Goal: Task Accomplishment & Management: Manage account settings

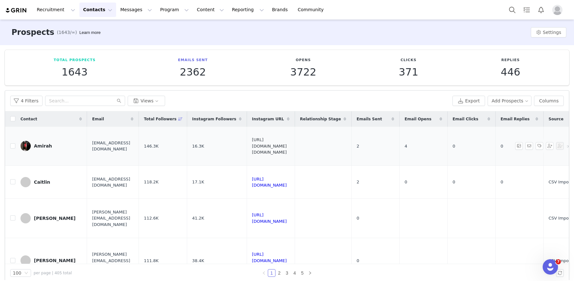
click at [287, 145] on link "[URL][DOMAIN_NAME][DOMAIN_NAME]" at bounding box center [269, 145] width 35 height 17
click at [12, 147] on input "checkbox" at bounding box center [12, 145] width 5 height 5
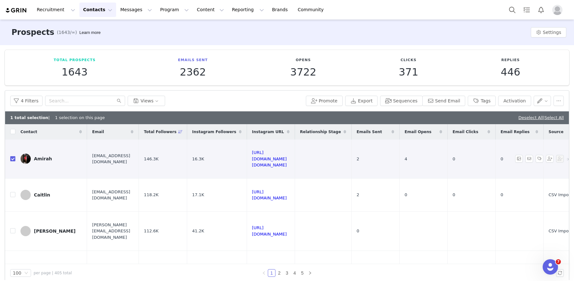
click at [12, 160] on input "checkbox" at bounding box center [12, 158] width 5 height 5
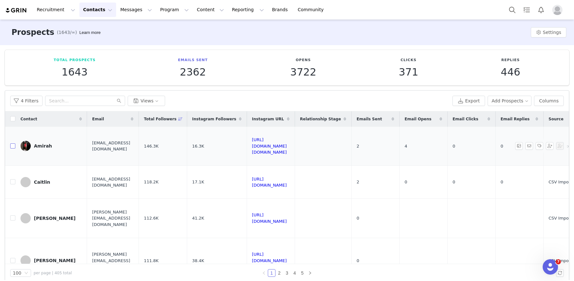
click at [14, 145] on input "checkbox" at bounding box center [12, 145] width 5 height 5
checkbox input "true"
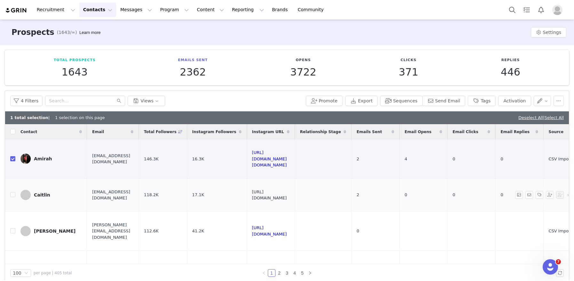
click at [287, 192] on link "[URL][DOMAIN_NAME]" at bounding box center [269, 194] width 35 height 11
click at [15, 194] on td "Caitlin" at bounding box center [51, 194] width 72 height 33
click at [13, 194] on input "checkbox" at bounding box center [12, 194] width 5 height 5
checkbox input "true"
click at [484, 102] on button "Tags" at bounding box center [481, 101] width 28 height 10
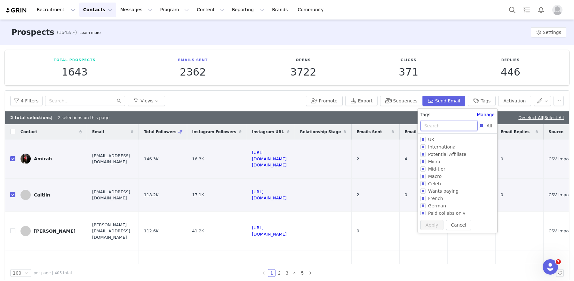
click at [436, 123] on input "text" at bounding box center [448, 126] width 57 height 10
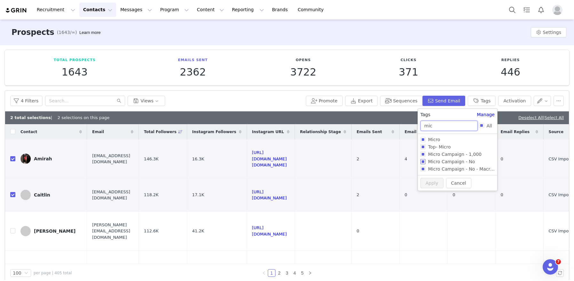
type input "mic"
click at [424, 162] on input "Micro Campaign - No" at bounding box center [422, 161] width 5 height 5
checkbox input "true"
click at [428, 192] on button "Apply" at bounding box center [431, 194] width 23 height 10
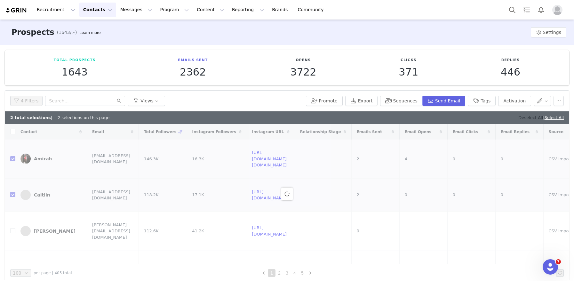
checkbox input "false"
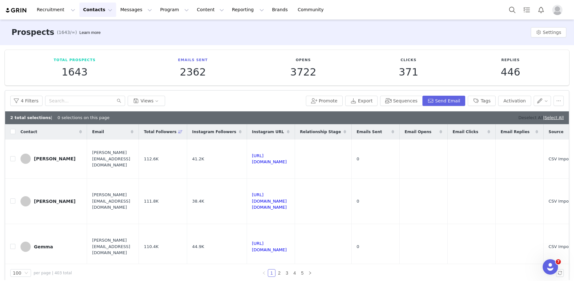
click at [526, 120] on link "Deselect All" at bounding box center [530, 117] width 25 height 5
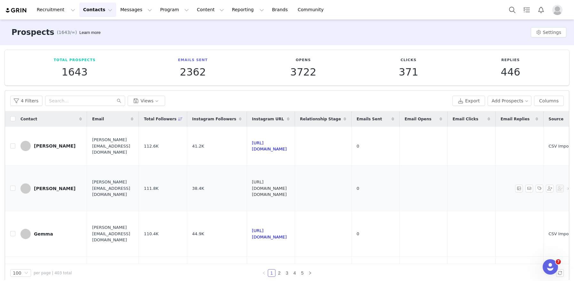
click at [287, 189] on link "[URL][DOMAIN_NAME][DOMAIN_NAME]" at bounding box center [269, 187] width 35 height 17
click at [12, 190] on input "checkbox" at bounding box center [12, 187] width 5 height 5
checkbox input "true"
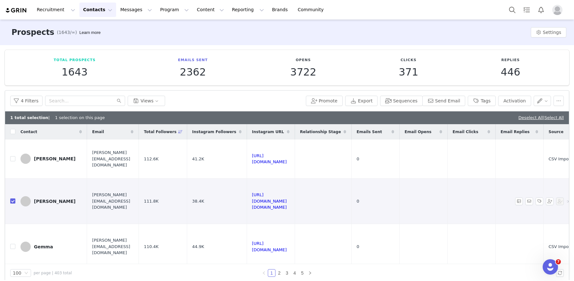
scroll to position [5, 0]
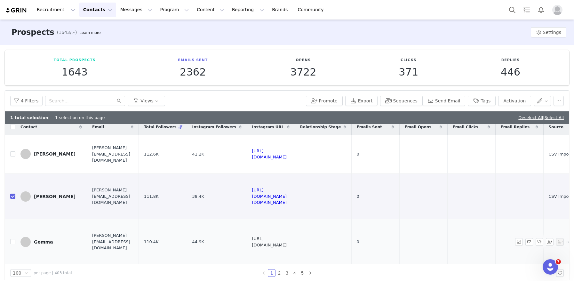
click at [287, 242] on link "[URL][DOMAIN_NAME]" at bounding box center [269, 241] width 35 height 11
click at [12, 240] on input "checkbox" at bounding box center [12, 241] width 5 height 5
checkbox input "true"
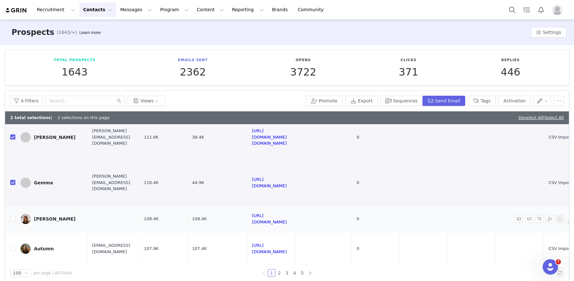
scroll to position [66, 0]
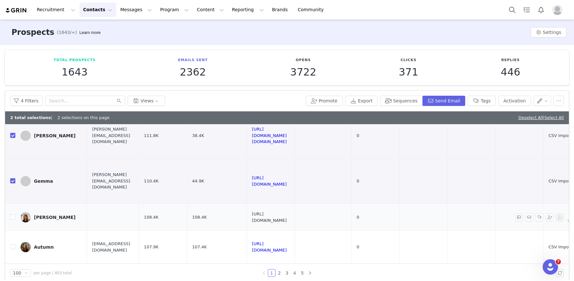
click at [287, 217] on link "[URL][DOMAIN_NAME]" at bounding box center [269, 216] width 35 height 11
click at [12, 218] on input "checkbox" at bounding box center [12, 216] width 5 height 5
checkbox input "true"
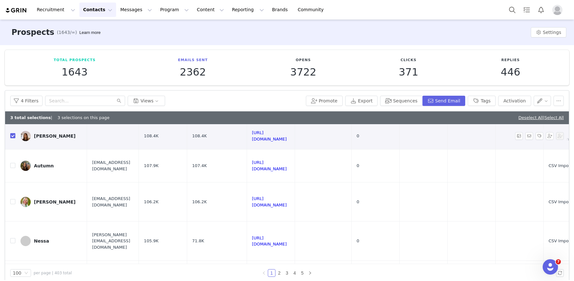
scroll to position [151, 0]
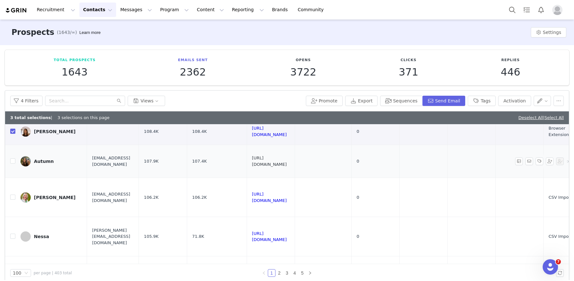
click at [287, 161] on link "[URL][DOMAIN_NAME]" at bounding box center [269, 160] width 35 height 11
click at [13, 160] on input "checkbox" at bounding box center [12, 160] width 5 height 5
checkbox input "true"
click at [287, 197] on link "[URL][DOMAIN_NAME]" at bounding box center [269, 197] width 35 height 11
click at [487, 101] on button "Tags" at bounding box center [481, 101] width 28 height 10
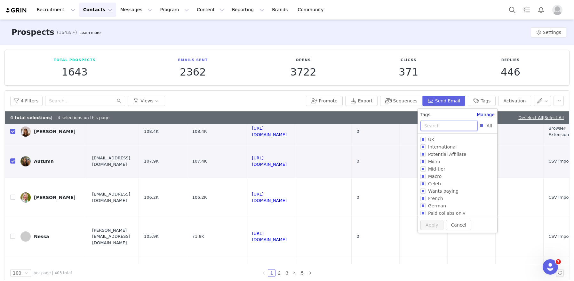
click at [433, 124] on input "text" at bounding box center [448, 126] width 57 height 10
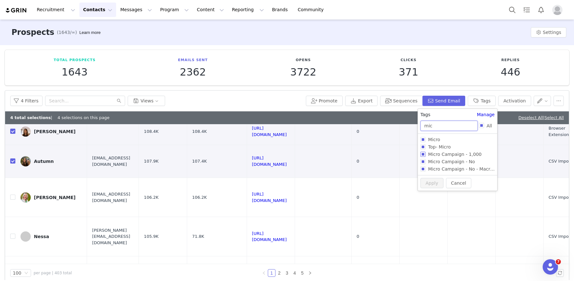
type input "mic"
click at [423, 155] on input "Micro Campaign - 1,000" at bounding box center [422, 154] width 5 height 5
checkbox input "true"
click at [424, 196] on button "Apply" at bounding box center [431, 194] width 23 height 10
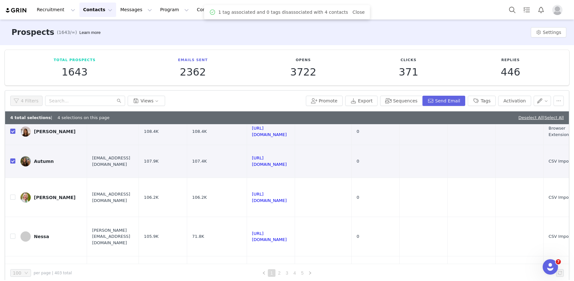
scroll to position [0, 0]
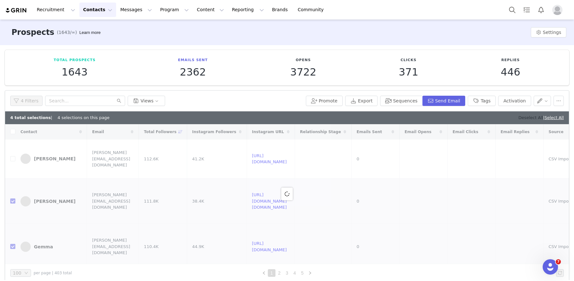
checkbox input "false"
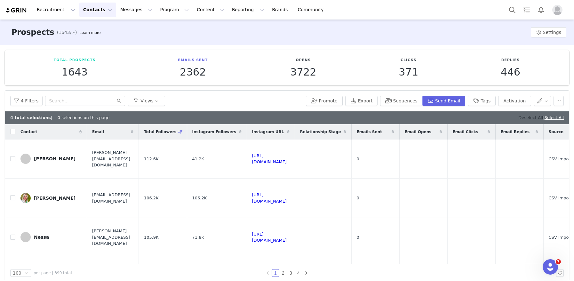
click at [520, 117] on link "Deselect All" at bounding box center [530, 117] width 25 height 5
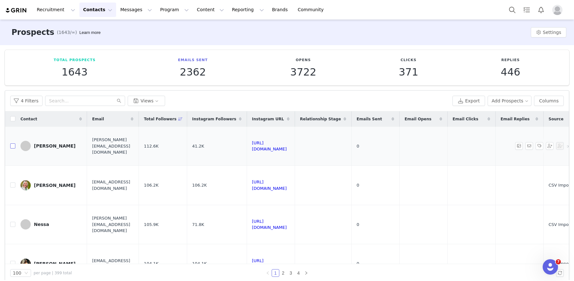
click at [14, 146] on input "checkbox" at bounding box center [12, 145] width 5 height 5
checkbox input "true"
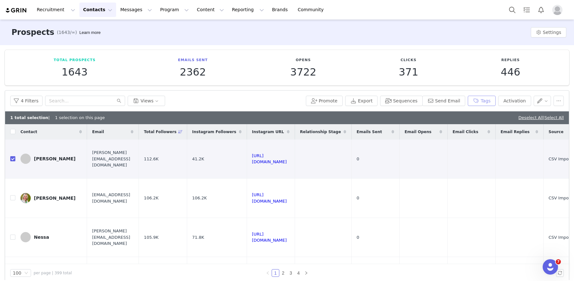
click at [483, 97] on button "Tags" at bounding box center [481, 101] width 28 height 10
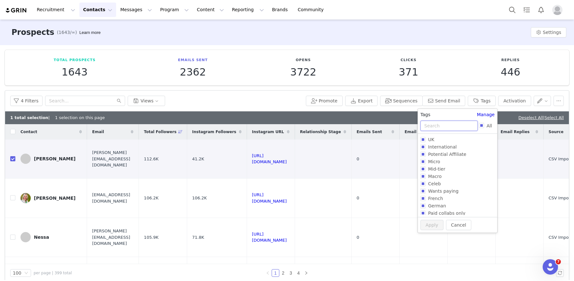
click at [441, 123] on input "text" at bounding box center [448, 126] width 57 height 10
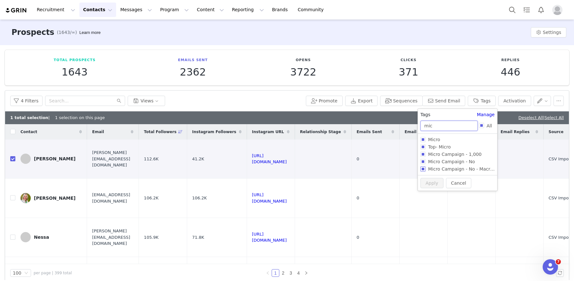
type input "mic"
drag, startPoint x: 424, startPoint y: 170, endPoint x: 430, endPoint y: 171, distance: 6.6
click at [424, 170] on input "Micro Campaign - No - Macro Gifting" at bounding box center [422, 168] width 5 height 5
checkbox input "true"
click at [430, 191] on button "Apply" at bounding box center [431, 194] width 23 height 10
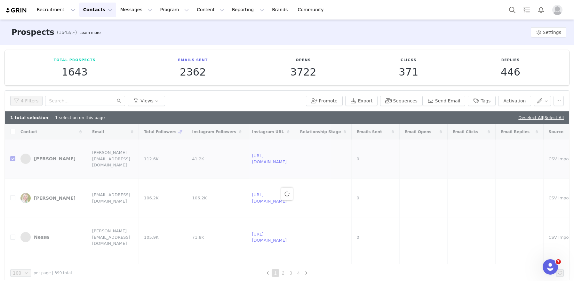
checkbox input "false"
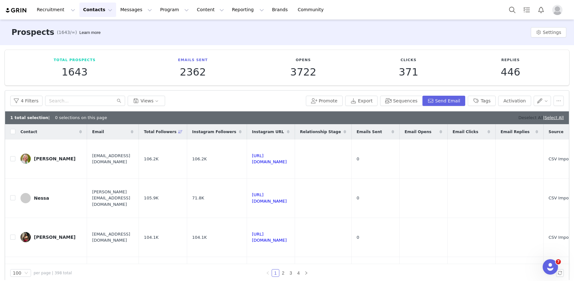
click at [522, 116] on link "Deselect All" at bounding box center [530, 117] width 25 height 5
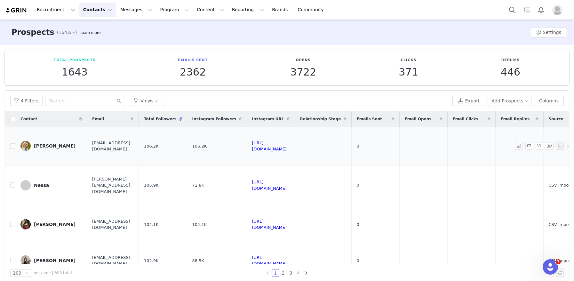
click at [47, 149] on link "[PERSON_NAME]" at bounding box center [50, 146] width 61 height 10
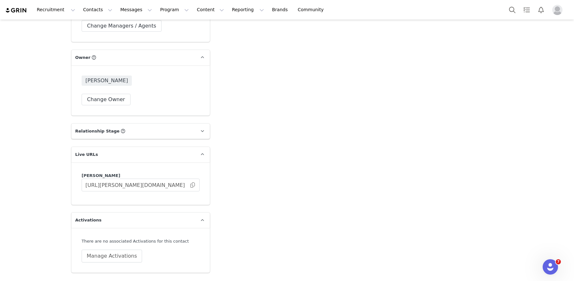
scroll to position [1090, 0]
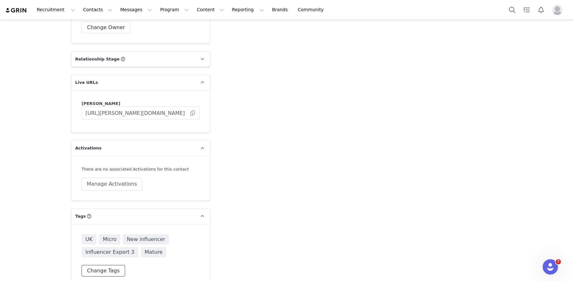
click at [110, 265] on button "Change Tags" at bounding box center [103, 271] width 43 height 12
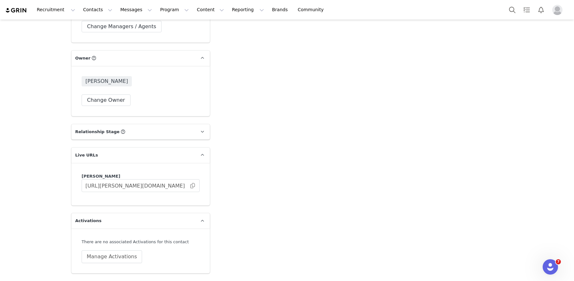
scroll to position [1186, 0]
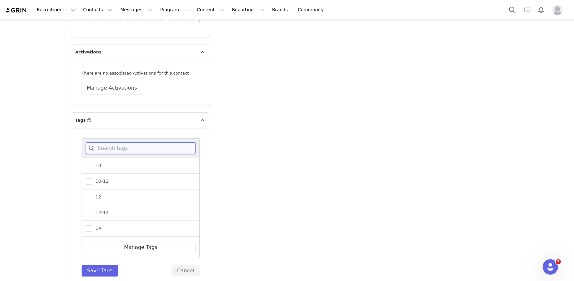
click at [123, 142] on input at bounding box center [141, 148] width 110 height 12
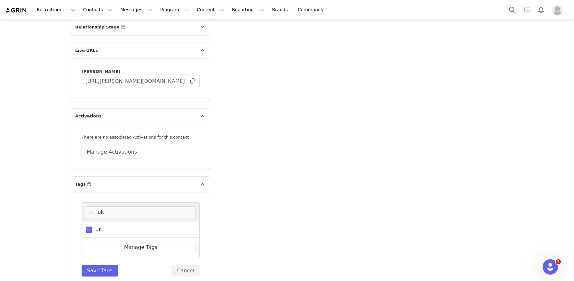
click at [90, 226] on span at bounding box center [89, 229] width 6 height 6
click at [92, 226] on input "UK" at bounding box center [92, 226] width 0 height 0
click at [108, 206] on input "uk" at bounding box center [141, 212] width 110 height 12
type input "inte"
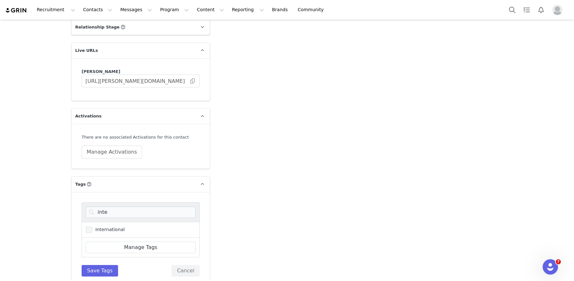
click at [88, 226] on span at bounding box center [89, 229] width 6 height 6
click at [92, 226] on input "International" at bounding box center [92, 226] width 0 height 0
click at [90, 265] on button "Save Tags" at bounding box center [100, 271] width 36 height 12
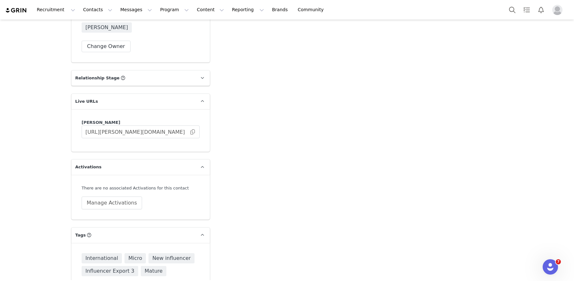
scroll to position [1075, 0]
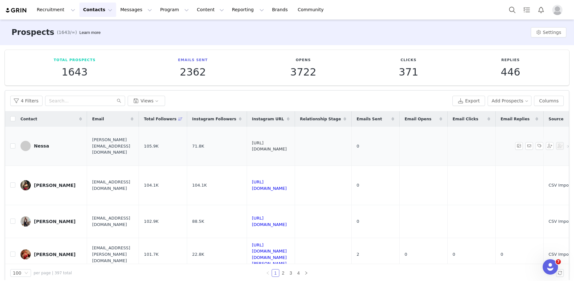
click at [287, 146] on link "[URL][DOMAIN_NAME]" at bounding box center [269, 145] width 35 height 11
click at [13, 146] on input "checkbox" at bounding box center [12, 145] width 5 height 5
checkbox input "true"
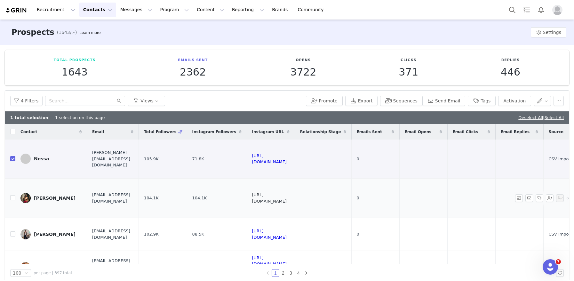
click at [287, 197] on link "[URL][DOMAIN_NAME]" at bounding box center [269, 197] width 35 height 11
click at [15, 199] on tr "[PERSON_NAME] [EMAIL_ADDRESS][DOMAIN_NAME] 104.1K 104.1K [URL][DOMAIN_NAME] 0 C…" at bounding box center [427, 197] width 844 height 39
click at [12, 198] on input "checkbox" at bounding box center [12, 197] width 5 height 5
checkbox input "true"
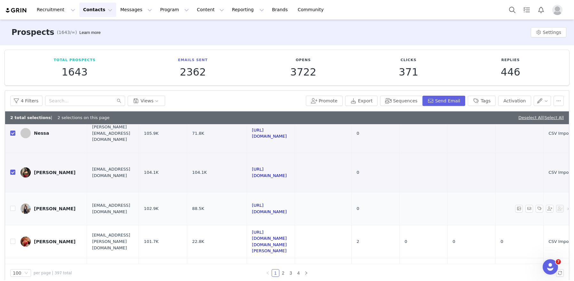
scroll to position [29, 0]
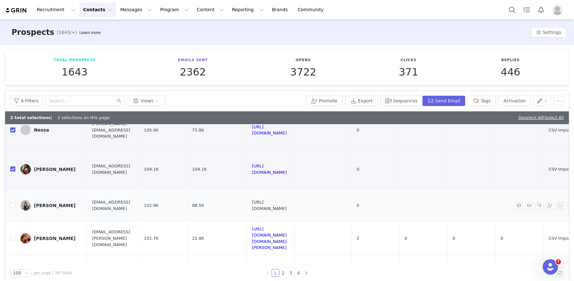
click at [287, 204] on link "[URL][DOMAIN_NAME]" at bounding box center [269, 204] width 35 height 11
click at [14, 204] on input "checkbox" at bounding box center [12, 204] width 5 height 5
checkbox input "true"
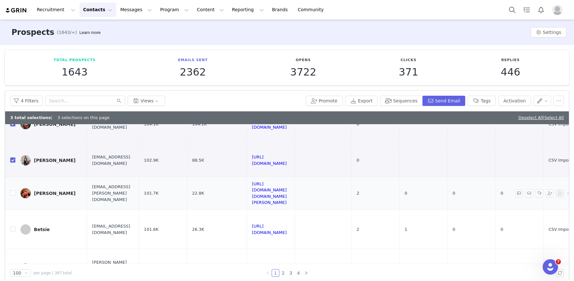
scroll to position [79, 0]
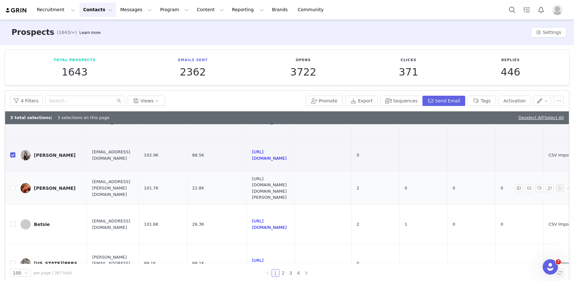
click at [287, 187] on link "[URL][DOMAIN_NAME][DOMAIN_NAME][PERSON_NAME]" at bounding box center [269, 188] width 35 height 24
click at [11, 187] on input "checkbox" at bounding box center [12, 187] width 5 height 5
checkbox input "true"
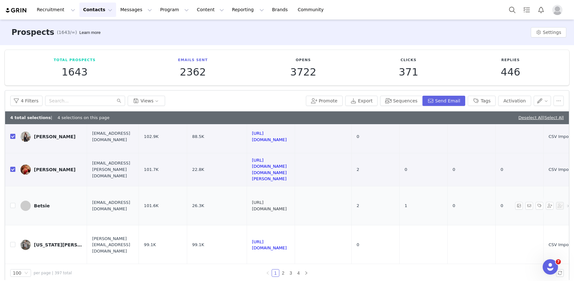
click at [287, 206] on link "[URL][DOMAIN_NAME]" at bounding box center [269, 205] width 35 height 11
click at [11, 206] on input "checkbox" at bounding box center [12, 205] width 5 height 5
checkbox input "true"
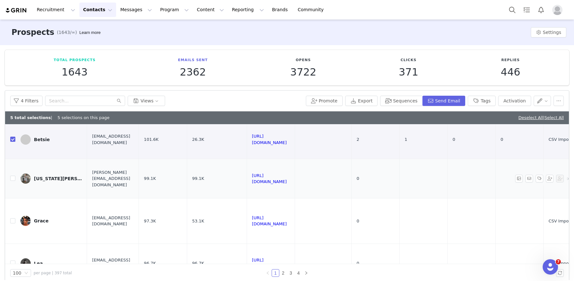
scroll to position [165, 0]
click at [287, 176] on link "[URL][DOMAIN_NAME]" at bounding box center [269, 177] width 35 height 11
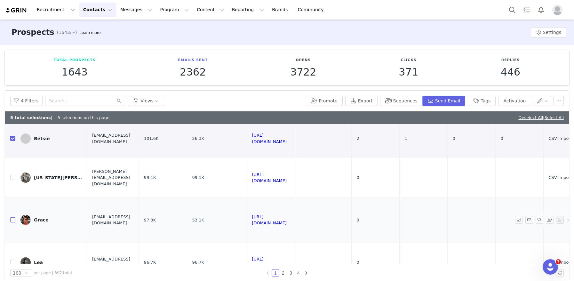
click at [12, 221] on input "checkbox" at bounding box center [12, 219] width 5 height 5
checkbox input "true"
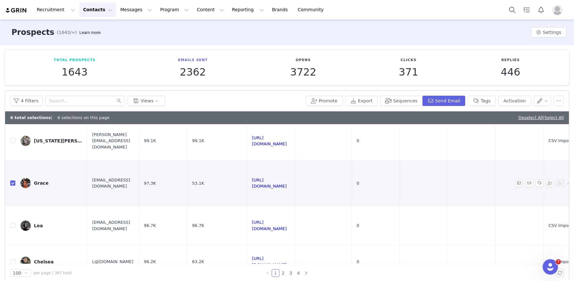
scroll to position [227, 0]
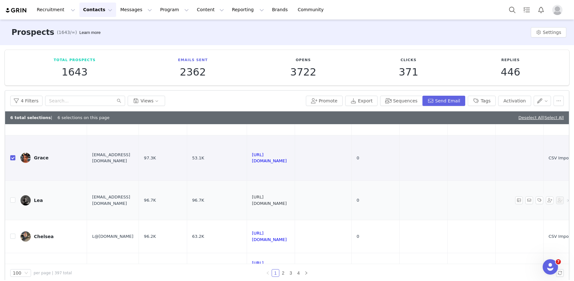
click at [287, 200] on link "[URL][DOMAIN_NAME]" at bounding box center [269, 199] width 35 height 11
click at [11, 200] on input "checkbox" at bounding box center [12, 199] width 5 height 5
checkbox input "true"
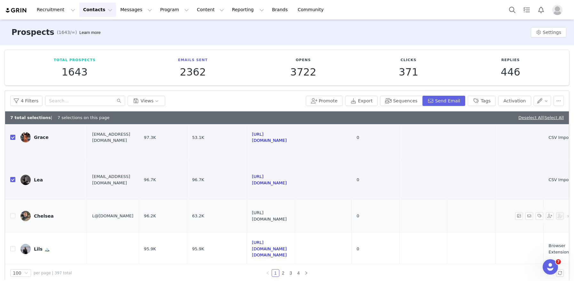
click at [287, 216] on link "[URL][DOMAIN_NAME]" at bounding box center [269, 215] width 35 height 11
click at [13, 215] on input "checkbox" at bounding box center [12, 215] width 5 height 5
checkbox input "true"
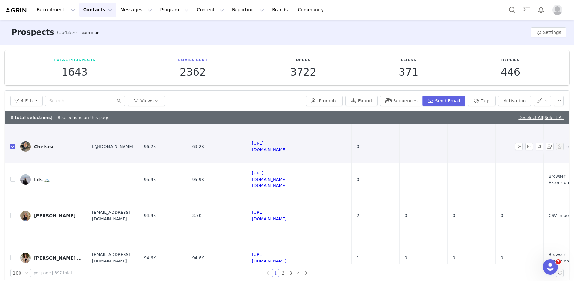
scroll to position [317, 0]
click at [13, 178] on input "checkbox" at bounding box center [12, 178] width 5 height 5
checkbox input "true"
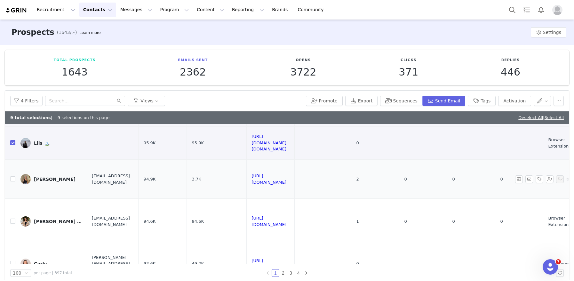
scroll to position [356, 0]
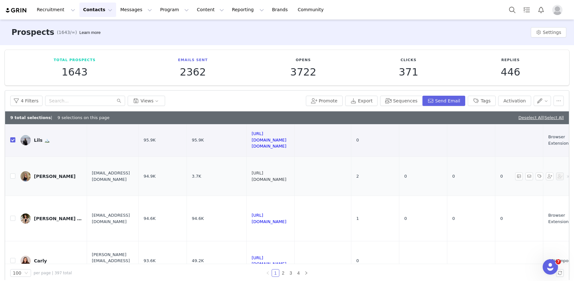
click at [286, 175] on link "[URL][DOMAIN_NAME]" at bounding box center [269, 175] width 35 height 11
click at [13, 174] on input "checkbox" at bounding box center [12, 175] width 5 height 5
checkbox input "true"
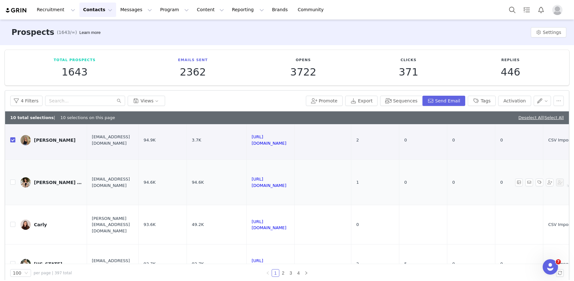
scroll to position [396, 0]
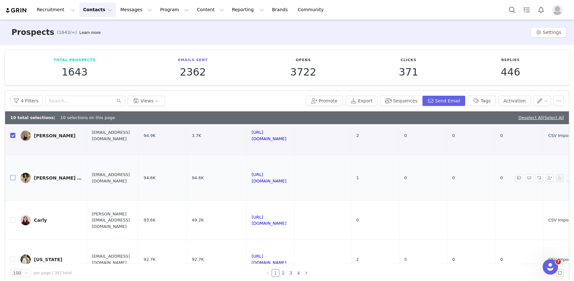
drag, startPoint x: 12, startPoint y: 177, endPoint x: 18, endPoint y: 182, distance: 8.0
click at [12, 177] on input "checkbox" at bounding box center [12, 177] width 5 height 5
checkbox input "true"
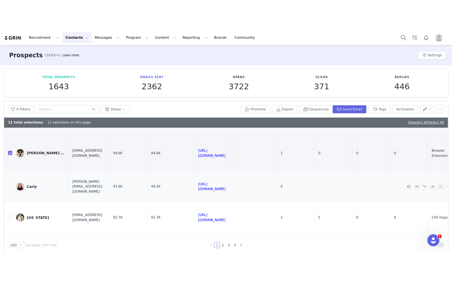
scroll to position [425, 0]
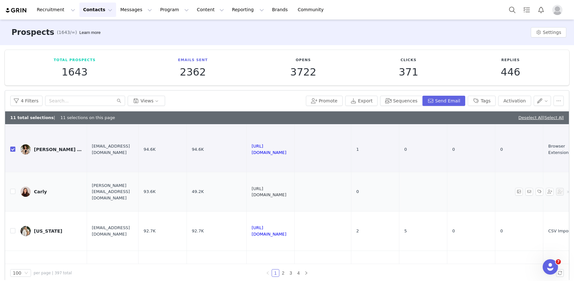
click at [286, 192] on link "[URL][DOMAIN_NAME]" at bounding box center [269, 191] width 35 height 11
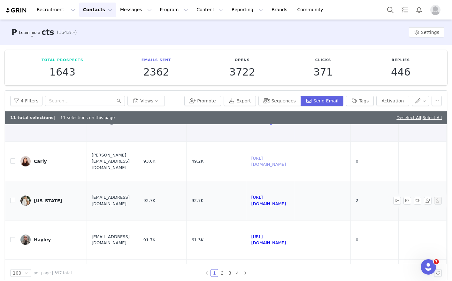
scroll to position [462, 0]
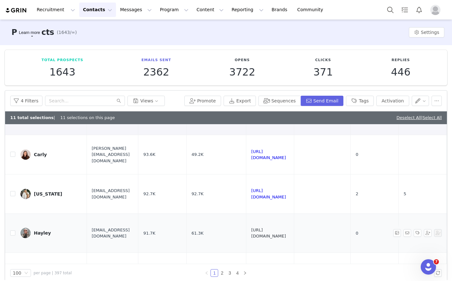
click at [286, 234] on link "[URL][DOMAIN_NAME]" at bounding box center [269, 232] width 35 height 11
drag, startPoint x: 11, startPoint y: 233, endPoint x: 60, endPoint y: 231, distance: 48.6
click at [11, 233] on input "checkbox" at bounding box center [12, 232] width 5 height 5
checkbox input "true"
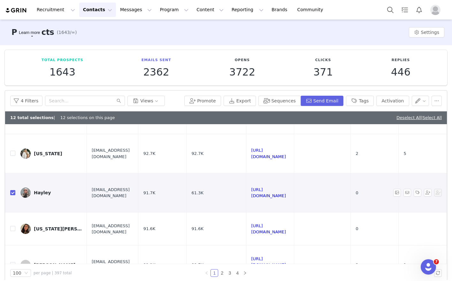
scroll to position [495, 0]
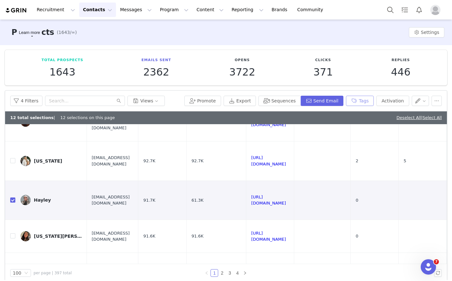
click at [371, 99] on button "Tags" at bounding box center [360, 101] width 28 height 10
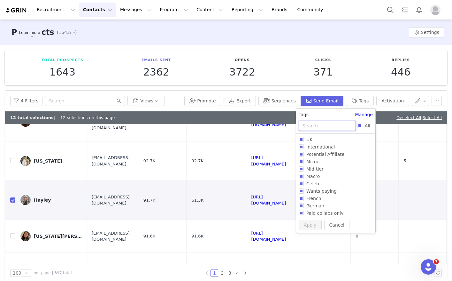
click at [333, 124] on input "text" at bounding box center [327, 126] width 57 height 10
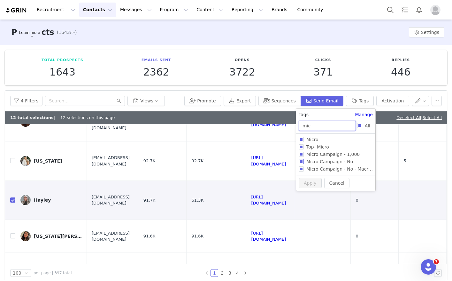
type input "mic"
click at [301, 153] on input "Micro Campaign - 1,000" at bounding box center [301, 154] width 5 height 5
checkbox input "true"
click at [307, 193] on button "Apply" at bounding box center [310, 194] width 23 height 10
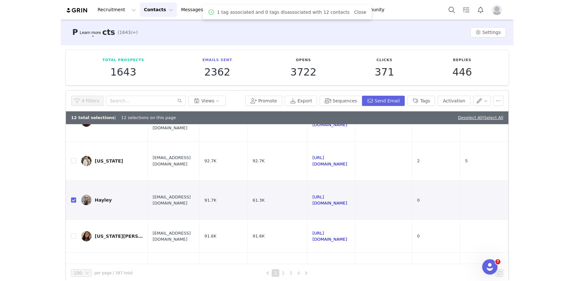
scroll to position [0, 0]
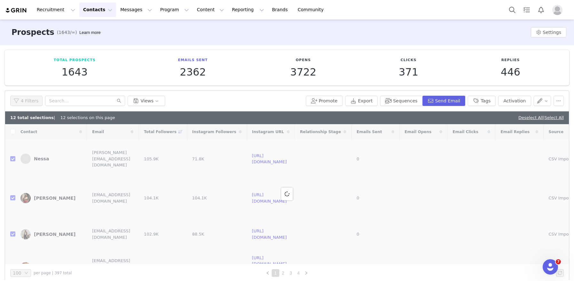
checkbox input "false"
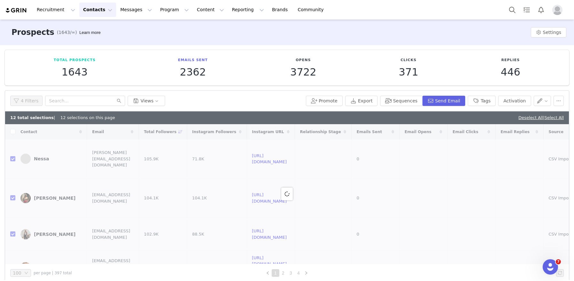
checkbox input "false"
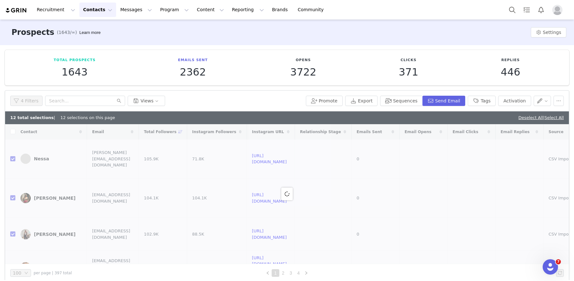
checkbox input "false"
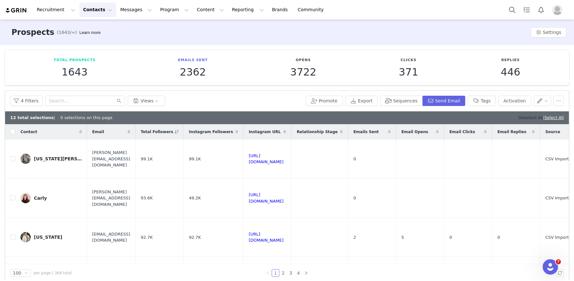
click at [518, 115] on link "Deselect All" at bounding box center [530, 117] width 25 height 5
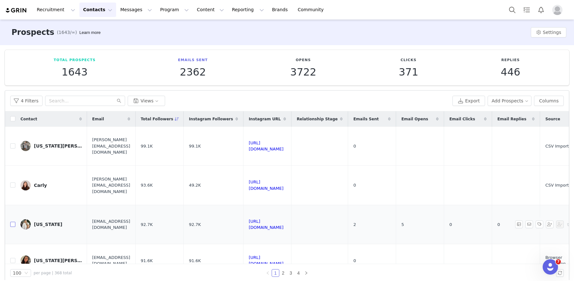
click at [13, 226] on input "checkbox" at bounding box center [12, 224] width 5 height 5
checkbox input "true"
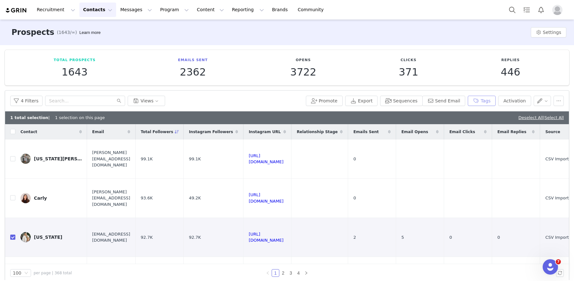
click at [491, 102] on button "Tags" at bounding box center [481, 101] width 28 height 10
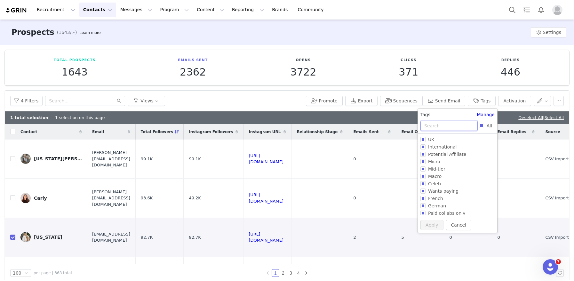
click at [428, 123] on input "text" at bounding box center [448, 126] width 57 height 10
type input "mic"
click at [422, 161] on input "Micro Campaign - No" at bounding box center [422, 161] width 5 height 5
checkbox input "true"
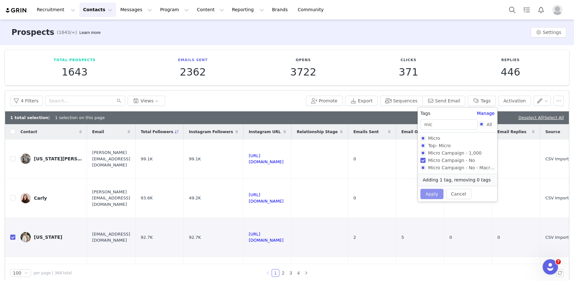
click at [428, 192] on button "Apply" at bounding box center [431, 194] width 23 height 10
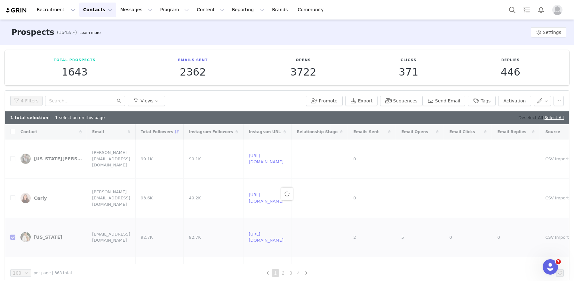
click at [520, 120] on link "Deselect All" at bounding box center [530, 117] width 25 height 5
checkbox input "false"
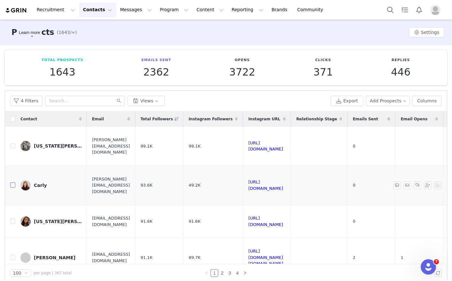
click at [11, 184] on input "checkbox" at bounding box center [12, 184] width 5 height 5
checkbox input "true"
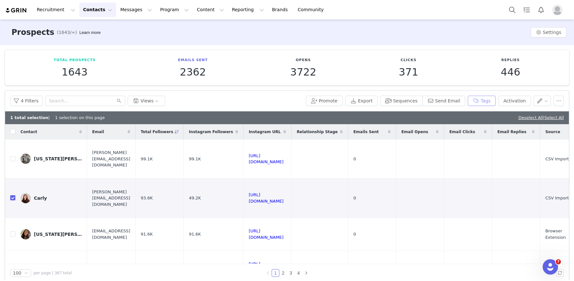
click at [480, 101] on button "Tags" at bounding box center [481, 101] width 28 height 10
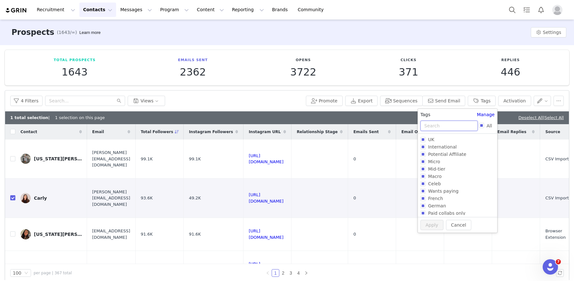
click at [439, 125] on input "text" at bounding box center [448, 126] width 57 height 10
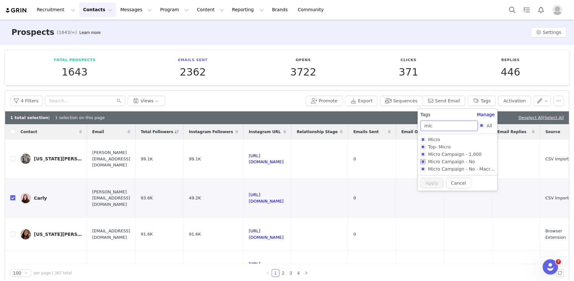
type input "mic"
click at [423, 160] on input "Micro Campaign - No" at bounding box center [422, 161] width 5 height 5
checkbox input "true"
click at [423, 188] on div "Cancel Apply" at bounding box center [457, 194] width 79 height 16
click at [425, 192] on button "Apply" at bounding box center [431, 194] width 23 height 10
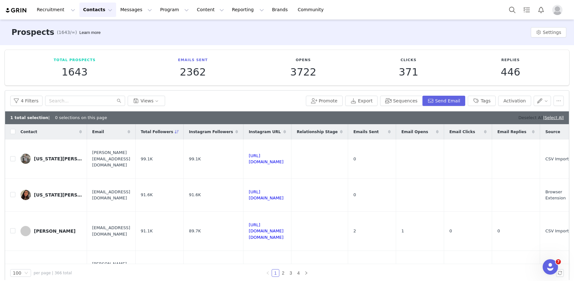
click at [524, 119] on link "Deselect All" at bounding box center [530, 117] width 25 height 5
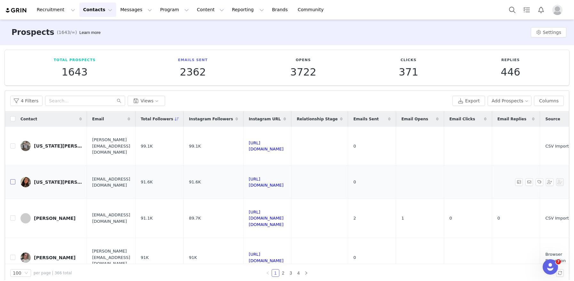
click at [13, 184] on input "checkbox" at bounding box center [12, 181] width 5 height 5
checkbox input "true"
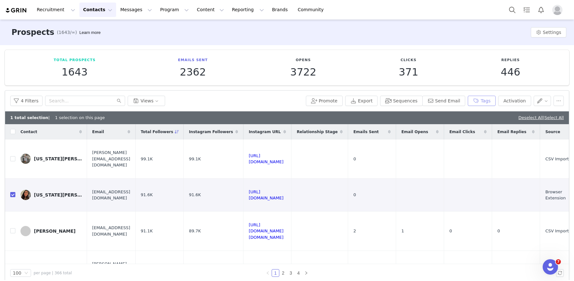
click at [488, 104] on button "Tags" at bounding box center [481, 101] width 28 height 10
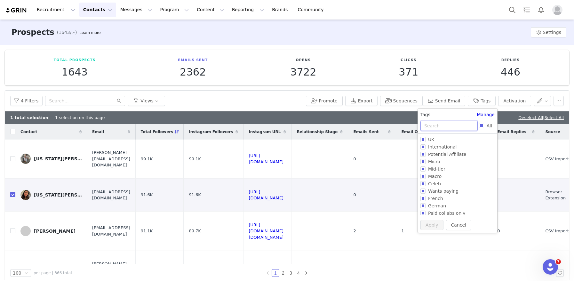
click at [445, 128] on input "text" at bounding box center [448, 126] width 57 height 10
click at [441, 123] on input "text" at bounding box center [448, 126] width 57 height 10
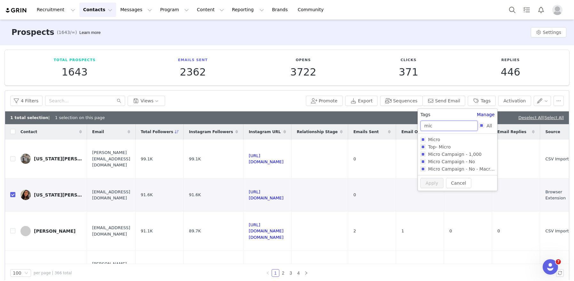
type input "mic"
click at [422, 168] on input "Micro Campaign - No - Macro Gifting" at bounding box center [422, 168] width 5 height 5
checkbox input "true"
click at [431, 196] on button "Apply" at bounding box center [431, 194] width 23 height 10
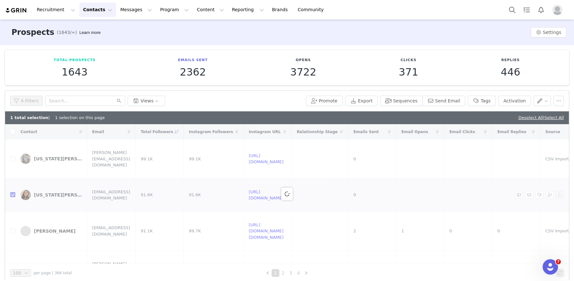
checkbox input "false"
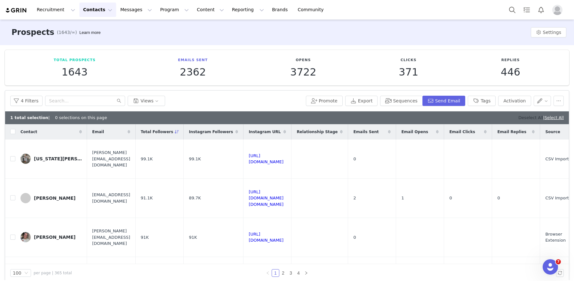
click at [519, 119] on link "Deselect All" at bounding box center [530, 117] width 25 height 5
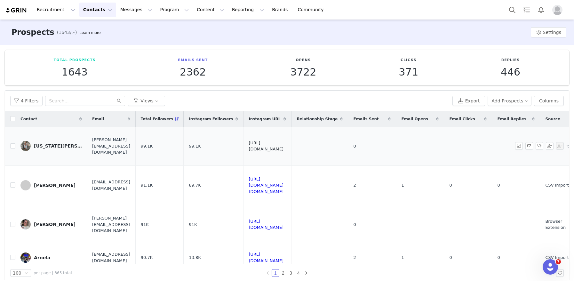
click at [283, 146] on link "[URL][DOMAIN_NAME]" at bounding box center [265, 145] width 35 height 11
click at [14, 148] on input "checkbox" at bounding box center [12, 145] width 5 height 5
checkbox input "true"
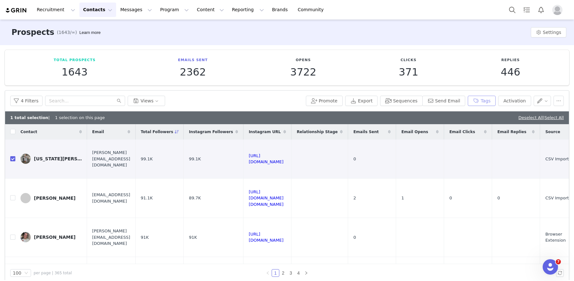
click at [490, 103] on button "Tags" at bounding box center [481, 101] width 28 height 10
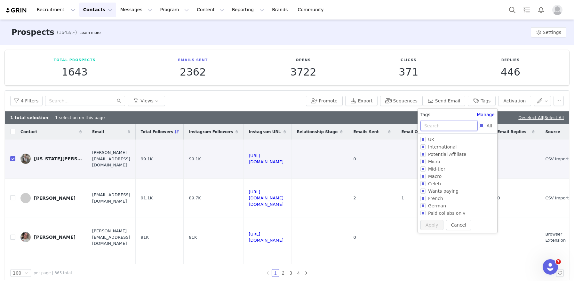
click at [446, 128] on input "text" at bounding box center [448, 126] width 57 height 10
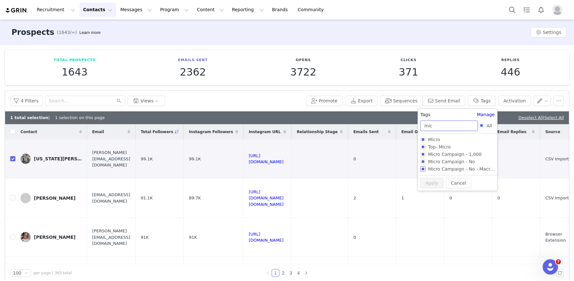
type input "mic"
click at [423, 171] on input "Micro Campaign - No - Macro Gifting" at bounding box center [422, 168] width 5 height 5
click at [420, 168] on input "Micro Campaign - No - Macro Gifting" at bounding box center [422, 167] width 5 height 5
checkbox input "false"
click at [422, 159] on input "Micro Campaign - No" at bounding box center [422, 160] width 5 height 5
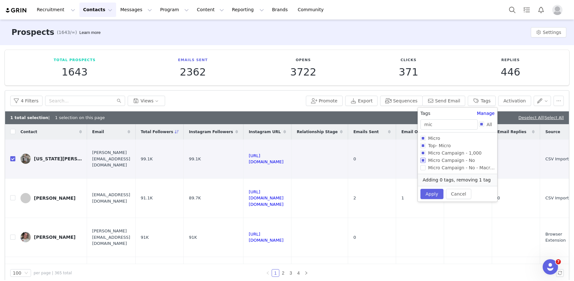
checkbox input "true"
click at [429, 194] on button "Apply" at bounding box center [431, 194] width 23 height 10
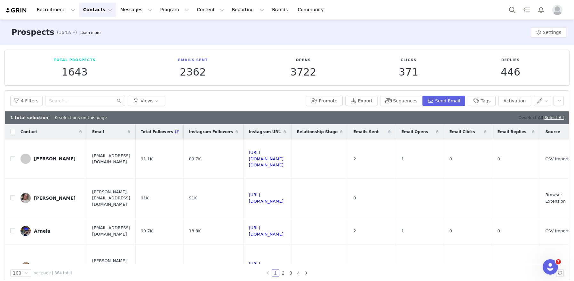
click at [518, 115] on link "Deselect All" at bounding box center [530, 117] width 25 height 5
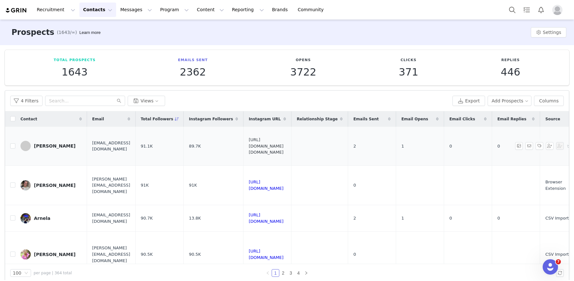
click at [283, 147] on link "[URL][DOMAIN_NAME][DOMAIN_NAME]" at bounding box center [265, 145] width 35 height 17
click at [12, 146] on input "checkbox" at bounding box center [12, 145] width 5 height 5
checkbox input "true"
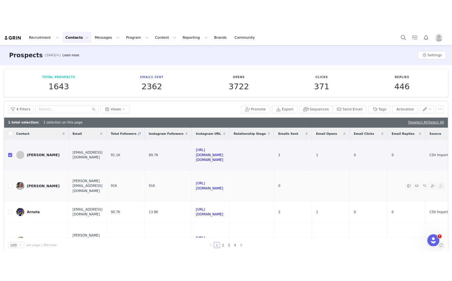
scroll to position [0, 0]
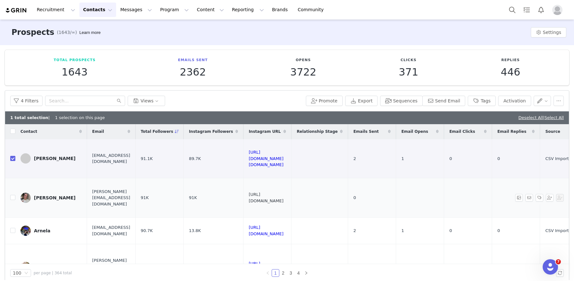
click at [283, 198] on link "[URL][DOMAIN_NAME]" at bounding box center [265, 197] width 35 height 11
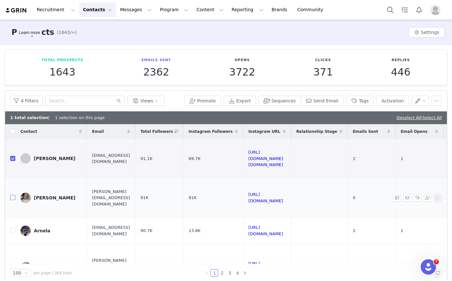
click at [10, 198] on input "checkbox" at bounding box center [12, 197] width 5 height 5
checkbox input "true"
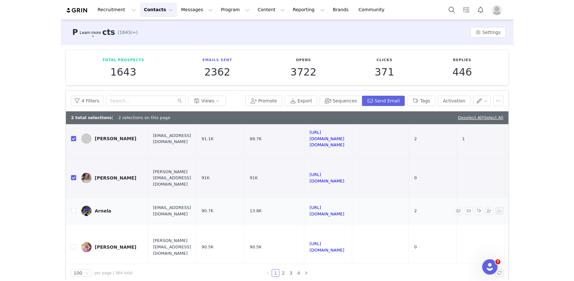
scroll to position [44, 0]
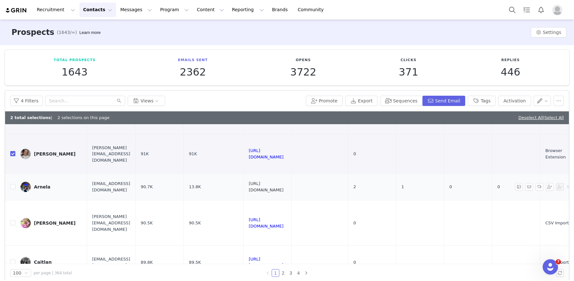
click at [283, 186] on link "[URL][DOMAIN_NAME]" at bounding box center [265, 186] width 35 height 11
click at [283, 222] on link "[URL][DOMAIN_NAME]" at bounding box center [265, 222] width 35 height 11
click at [13, 223] on input "checkbox" at bounding box center [12, 222] width 5 height 5
checkbox input "true"
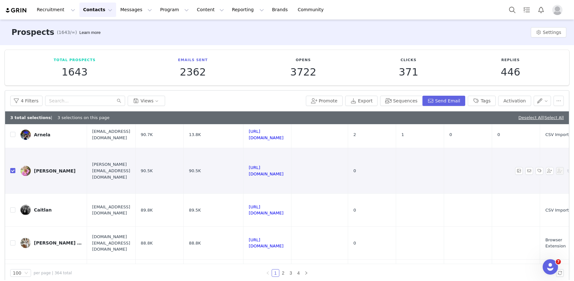
scroll to position [100, 0]
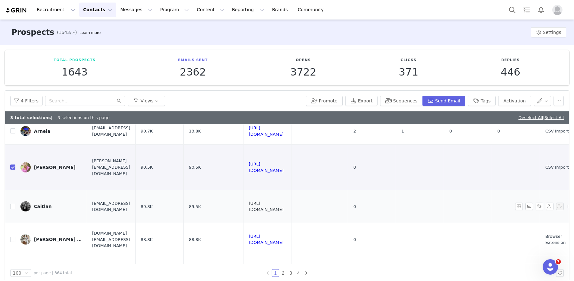
click at [283, 206] on link "[URL][DOMAIN_NAME]" at bounding box center [265, 206] width 35 height 11
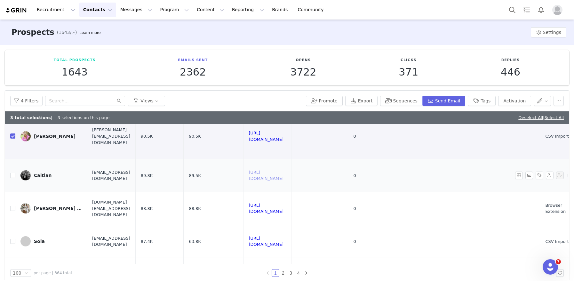
scroll to position [134, 0]
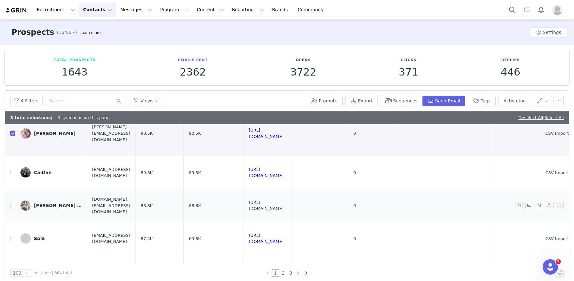
click at [283, 207] on link "[URL][DOMAIN_NAME]" at bounding box center [265, 205] width 35 height 11
click at [12, 205] on input "checkbox" at bounding box center [12, 205] width 5 height 5
checkbox input "true"
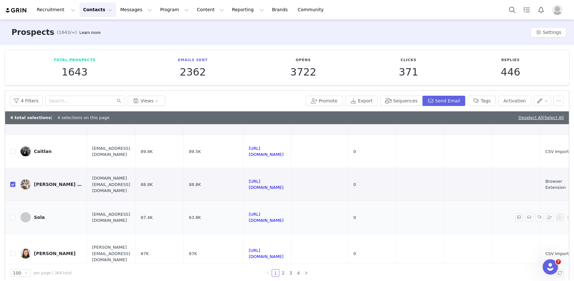
scroll to position [156, 0]
click at [283, 217] on link "[URL][DOMAIN_NAME]" at bounding box center [265, 215] width 35 height 11
click at [12, 218] on input "checkbox" at bounding box center [12, 215] width 5 height 5
checkbox input "true"
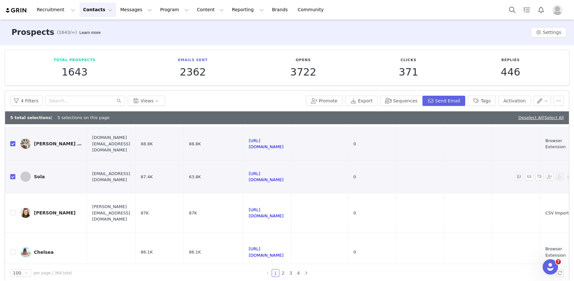
scroll to position [208, 0]
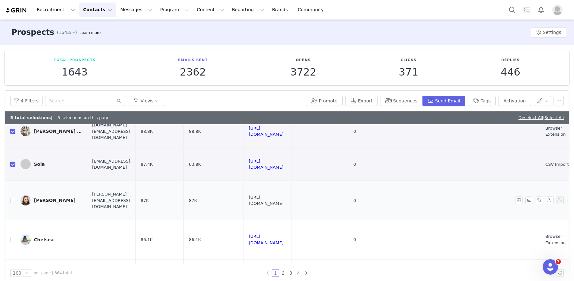
click at [283, 200] on link "[URL][DOMAIN_NAME]" at bounding box center [265, 200] width 35 height 11
click at [12, 201] on input "checkbox" at bounding box center [12, 200] width 5 height 5
checkbox input "true"
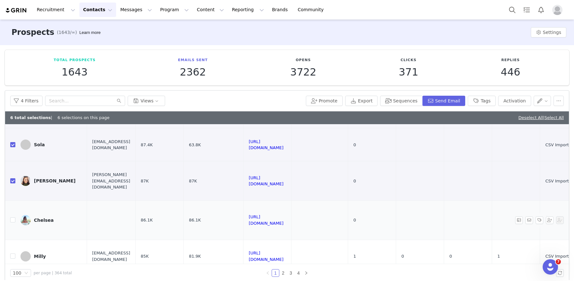
scroll to position [233, 0]
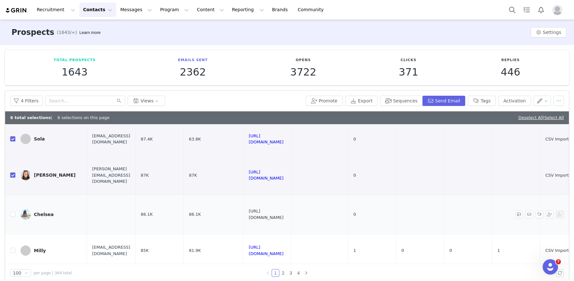
click at [283, 215] on link "[URL][DOMAIN_NAME]" at bounding box center [265, 213] width 35 height 11
click at [485, 101] on button "Tags" at bounding box center [481, 101] width 28 height 10
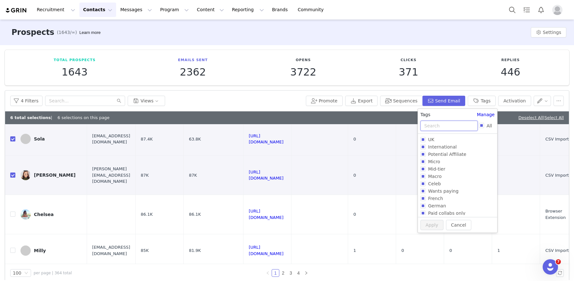
click at [441, 127] on input "text" at bounding box center [448, 126] width 57 height 10
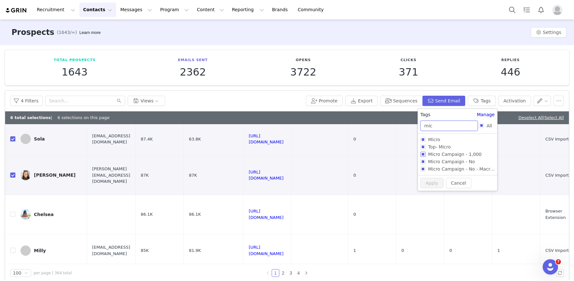
type input "mic"
click at [421, 152] on input "Micro Campaign - 1,000" at bounding box center [422, 154] width 5 height 5
checkbox input "true"
click at [437, 195] on button "Apply" at bounding box center [431, 194] width 23 height 10
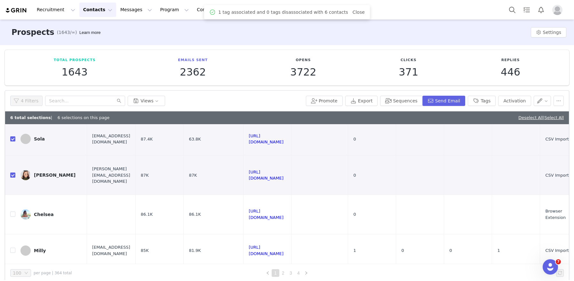
scroll to position [0, 0]
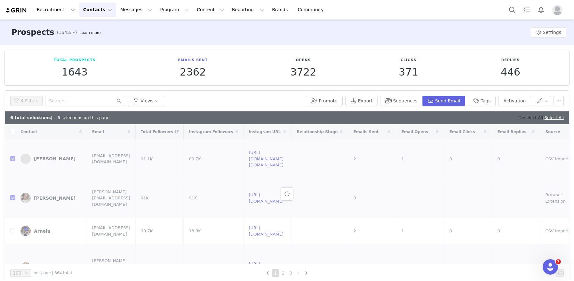
checkbox input "false"
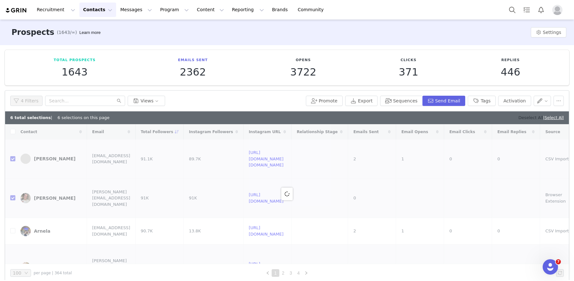
checkbox input "false"
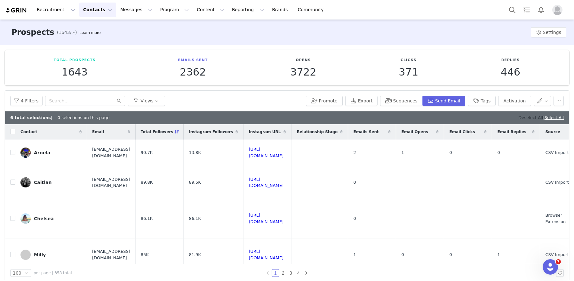
click at [523, 117] on link "Deselect All" at bounding box center [530, 117] width 25 height 5
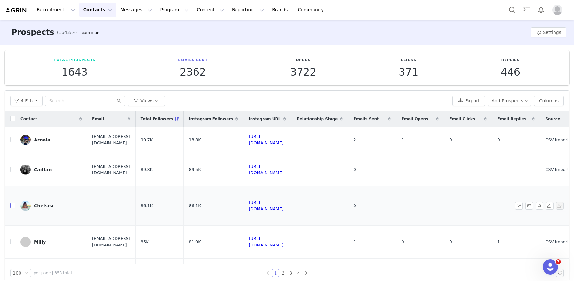
click at [12, 206] on input "checkbox" at bounding box center [12, 205] width 5 height 5
checkbox input "true"
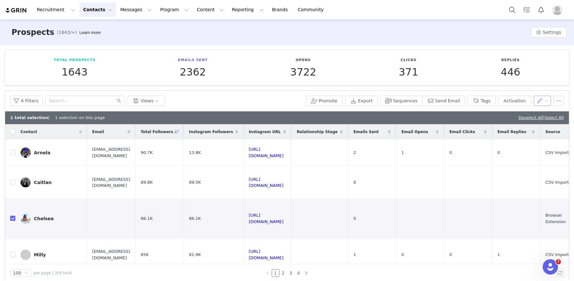
click at [540, 102] on button "button" at bounding box center [542, 101] width 18 height 10
click at [558, 102] on button "button" at bounding box center [558, 101] width 10 height 10
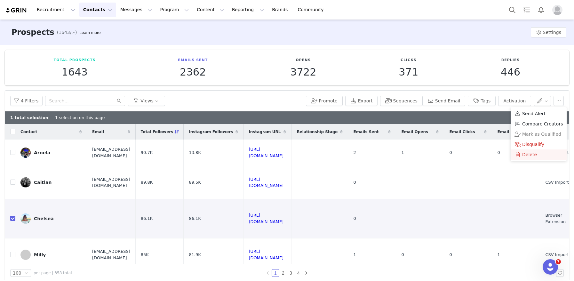
click at [524, 156] on span "Delete" at bounding box center [529, 154] width 15 height 7
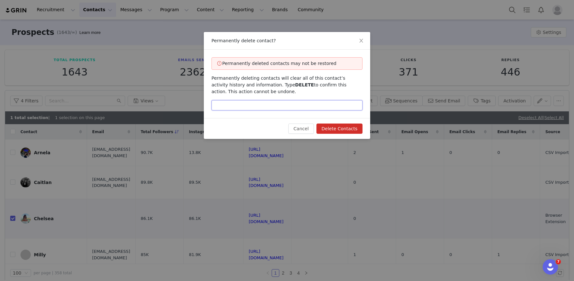
click at [285, 105] on input "text" at bounding box center [286, 105] width 151 height 10
type input "DELETE"
click at [355, 127] on button "Delete Contacts" at bounding box center [339, 128] width 46 height 10
checkbox input "false"
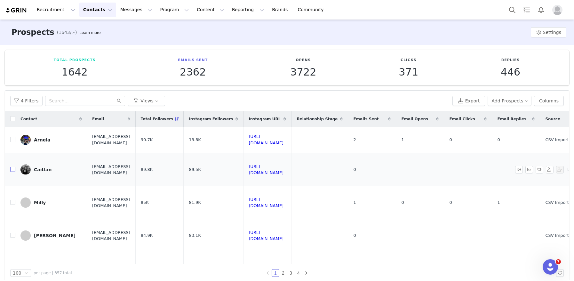
click at [13, 169] on input "checkbox" at bounding box center [12, 169] width 5 height 5
checkbox input "true"
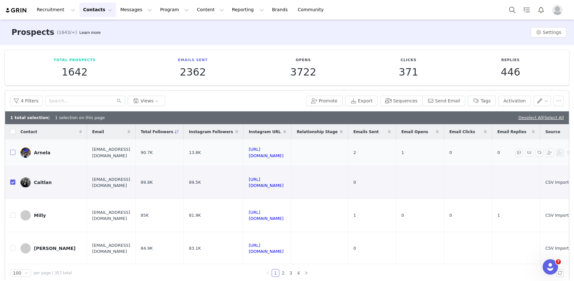
click at [12, 153] on input "checkbox" at bounding box center [12, 152] width 5 height 5
checkbox input "true"
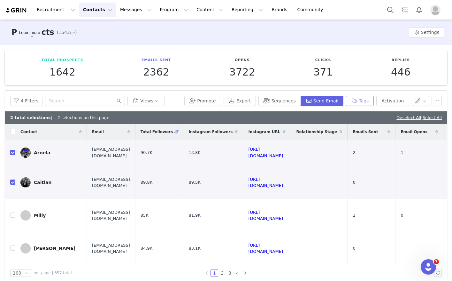
click at [364, 100] on button "Tags" at bounding box center [360, 101] width 28 height 10
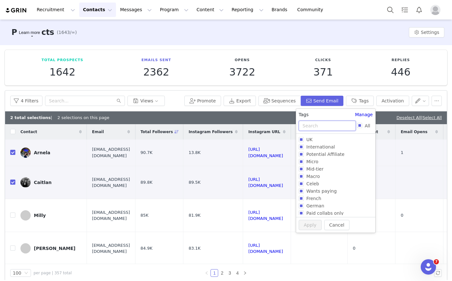
click at [337, 125] on input "text" at bounding box center [327, 126] width 57 height 10
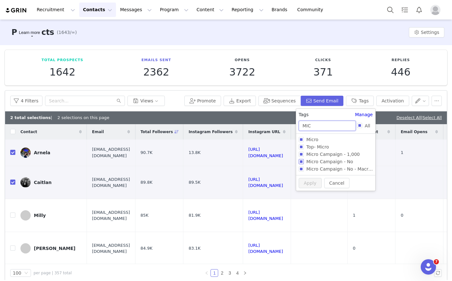
type input "MIC"
click at [302, 162] on input "Micro Campaign - No" at bounding box center [301, 161] width 5 height 5
checkbox input "true"
click at [303, 192] on button "Apply" at bounding box center [310, 194] width 23 height 10
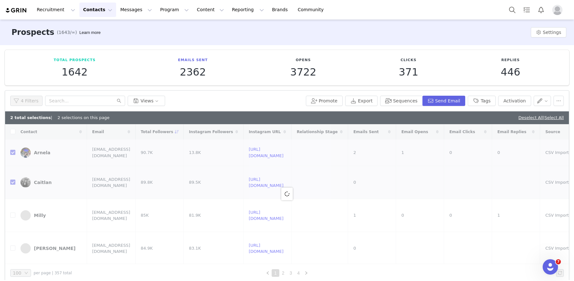
checkbox input "false"
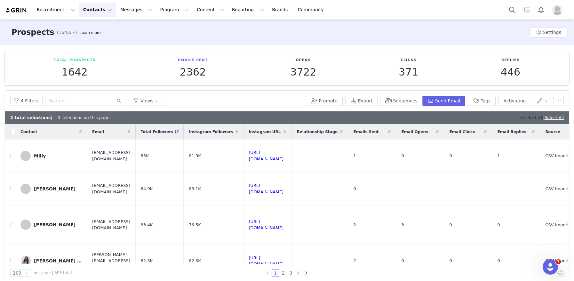
click at [518, 118] on link "Deselect All" at bounding box center [530, 117] width 25 height 5
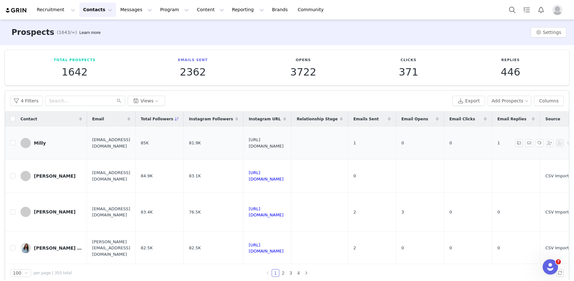
click at [283, 142] on link "[URL][DOMAIN_NAME]" at bounding box center [265, 142] width 35 height 11
click at [12, 143] on input "checkbox" at bounding box center [12, 142] width 5 height 5
checkbox input "true"
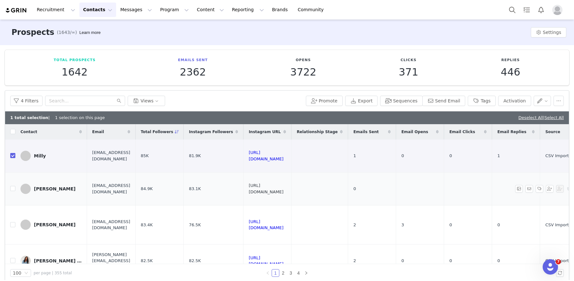
click at [283, 187] on link "[URL][DOMAIN_NAME]" at bounding box center [265, 188] width 35 height 11
click at [14, 189] on input "checkbox" at bounding box center [12, 188] width 5 height 5
checkbox input "true"
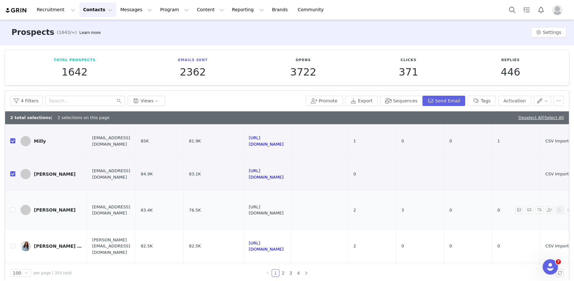
click at [283, 210] on link "[URL][DOMAIN_NAME]" at bounding box center [265, 209] width 35 height 11
click at [14, 209] on input "checkbox" at bounding box center [12, 209] width 5 height 5
checkbox input "true"
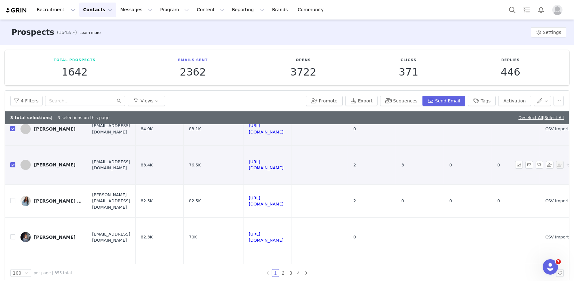
scroll to position [61, 0]
click at [283, 199] on link "[URL][DOMAIN_NAME]" at bounding box center [265, 199] width 35 height 11
drag, startPoint x: 11, startPoint y: 201, endPoint x: 37, endPoint y: 201, distance: 26.9
click at [11, 201] on input "checkbox" at bounding box center [12, 199] width 5 height 5
checkbox input "true"
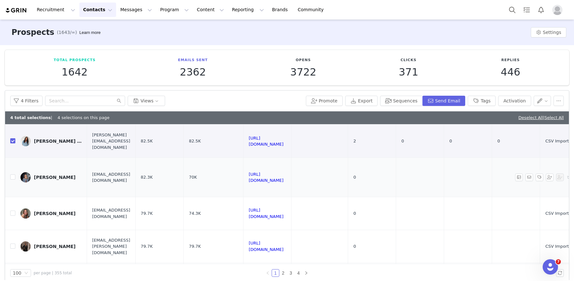
scroll to position [121, 0]
click at [283, 176] on link "[URL][DOMAIN_NAME]" at bounding box center [265, 175] width 35 height 11
click at [12, 173] on label at bounding box center [12, 176] width 5 height 7
click at [12, 173] on input "checkbox" at bounding box center [12, 175] width 5 height 5
checkbox input "true"
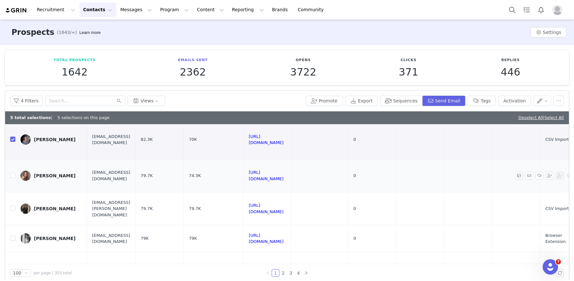
scroll to position [160, 0]
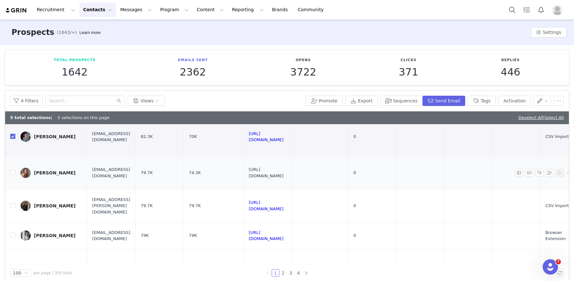
click at [283, 172] on link "[URL][DOMAIN_NAME]" at bounding box center [265, 172] width 35 height 11
click at [13, 174] on input "checkbox" at bounding box center [12, 172] width 5 height 5
checkbox input "true"
click at [283, 206] on link "[URL][DOMAIN_NAME]" at bounding box center [265, 205] width 35 height 11
click at [12, 207] on input "checkbox" at bounding box center [12, 205] width 5 height 5
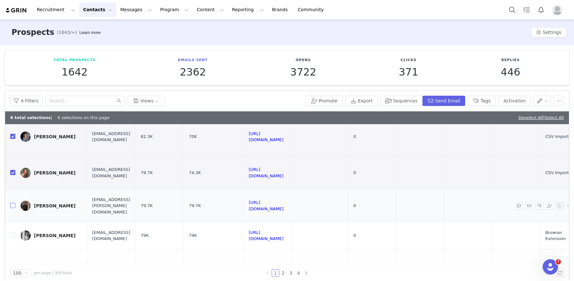
checkbox input "true"
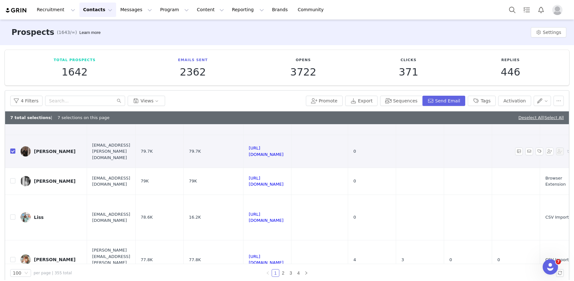
scroll to position [215, 0]
click at [283, 180] on link "[URL][DOMAIN_NAME]" at bounding box center [265, 180] width 35 height 11
click at [14, 182] on input "checkbox" at bounding box center [12, 180] width 5 height 5
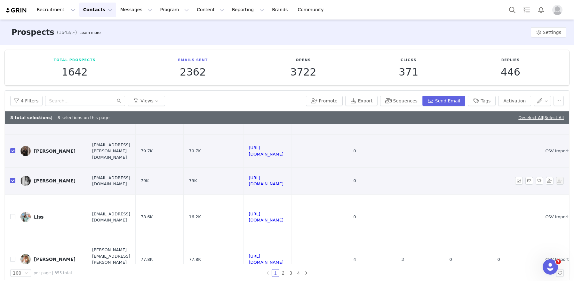
click at [14, 182] on input "checkbox" at bounding box center [12, 180] width 5 height 5
checkbox input "false"
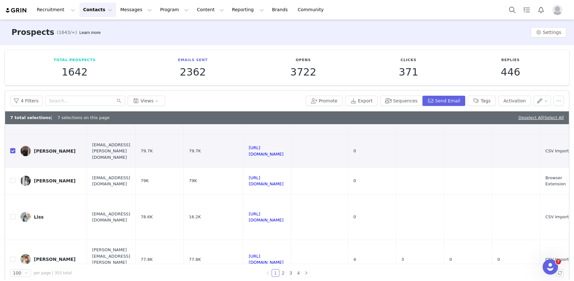
click at [488, 106] on div "4 Filters Views Promote Export Sequences Send Email Tags Activation" at bounding box center [286, 100] width 563 height 21
click at [480, 104] on button "Tags" at bounding box center [481, 101] width 28 height 10
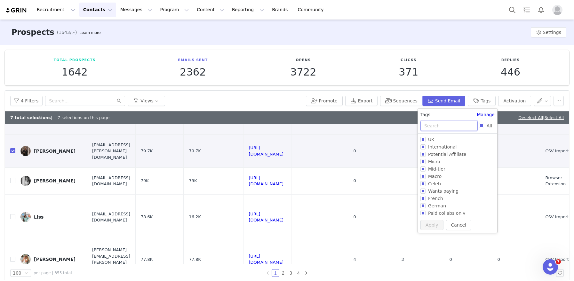
click at [438, 128] on input "text" at bounding box center [448, 126] width 57 height 10
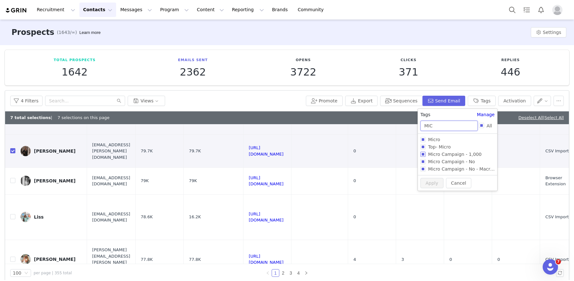
type input "MIC"
click at [423, 155] on input "Micro Campaign - 1,000" at bounding box center [422, 154] width 5 height 5
checkbox input "true"
click at [435, 195] on button "Apply" at bounding box center [431, 194] width 23 height 10
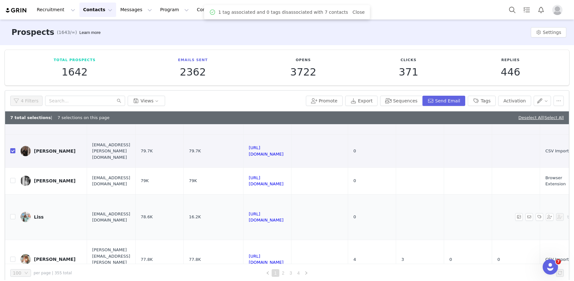
scroll to position [0, 0]
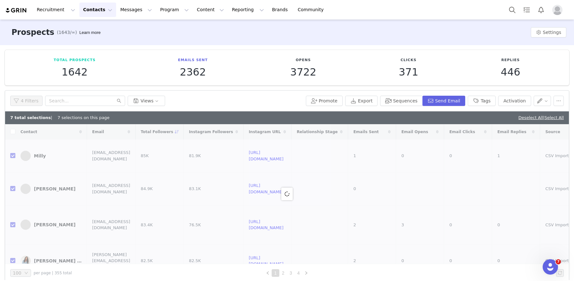
checkbox input "false"
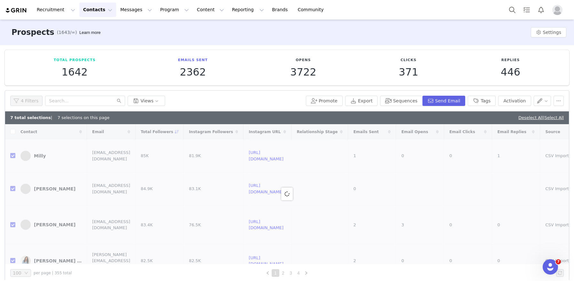
checkbox input "false"
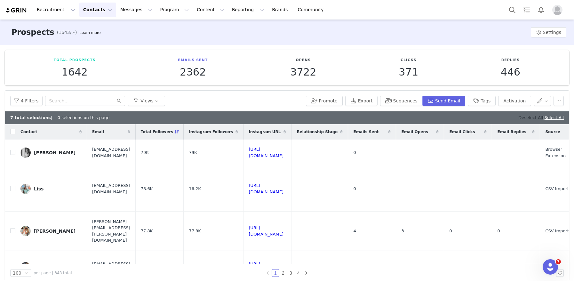
click at [519, 117] on link "Deselect All" at bounding box center [530, 117] width 25 height 5
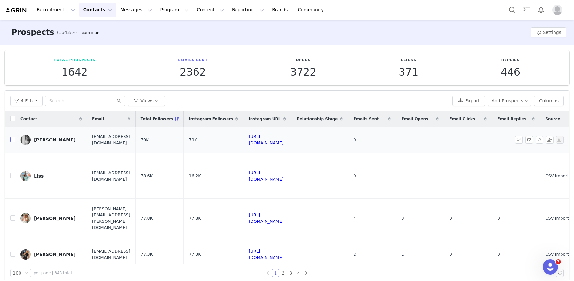
click at [12, 138] on input "checkbox" at bounding box center [12, 139] width 5 height 5
checkbox input "true"
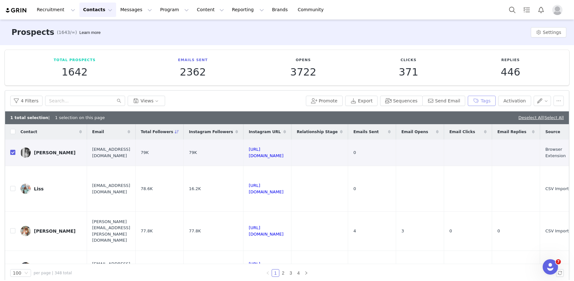
click at [479, 101] on button "Tags" at bounding box center [481, 101] width 28 height 10
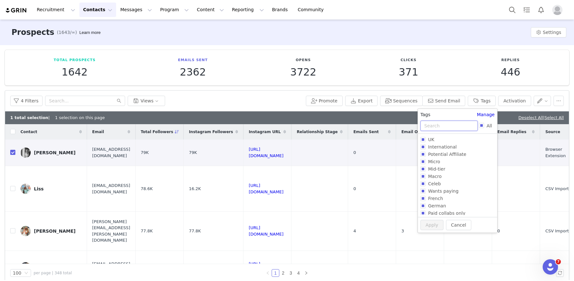
click at [446, 129] on input "text" at bounding box center [448, 126] width 57 height 10
type input "MI"
click at [423, 191] on input "Micro Campaign - No - Macro Gifting" at bounding box center [422, 190] width 5 height 5
checkbox input "true"
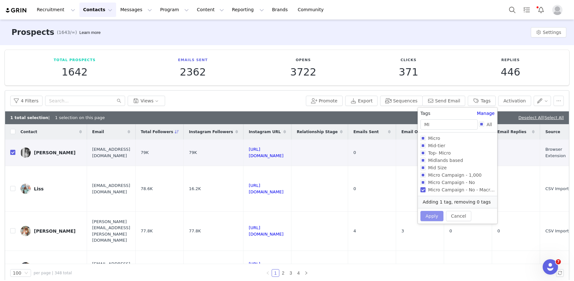
click at [434, 216] on button "Apply" at bounding box center [431, 216] width 23 height 10
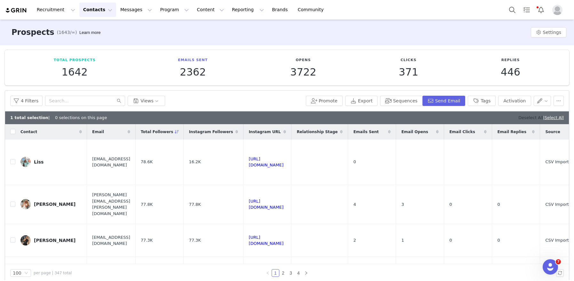
click at [519, 117] on link "Deselect All" at bounding box center [530, 117] width 25 height 5
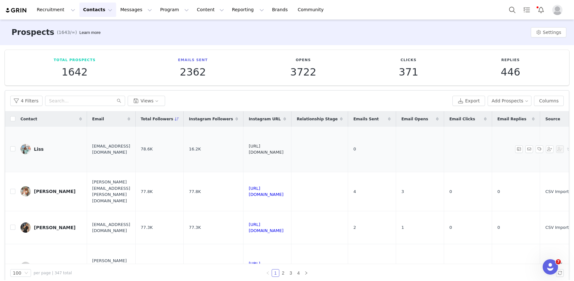
click at [283, 150] on link "[URL][DOMAIN_NAME]" at bounding box center [265, 149] width 35 height 11
click at [12, 147] on input "checkbox" at bounding box center [12, 148] width 5 height 5
checkbox input "true"
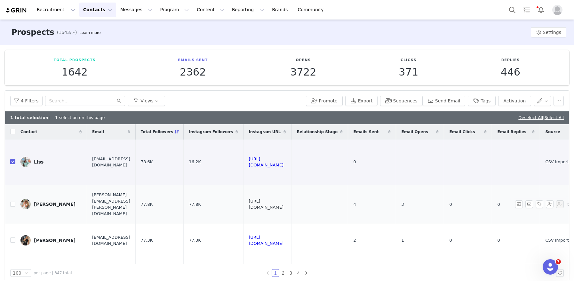
click at [283, 203] on link "[URL][DOMAIN_NAME]" at bounding box center [265, 204] width 35 height 11
click at [13, 205] on input "checkbox" at bounding box center [12, 203] width 5 height 5
checkbox input "true"
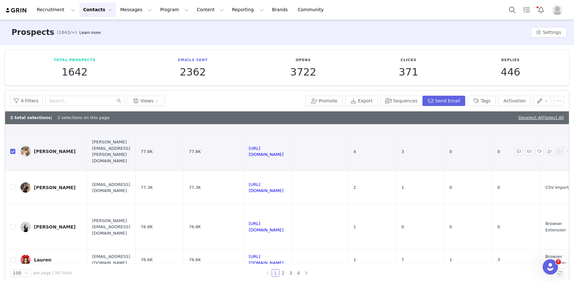
scroll to position [54, 0]
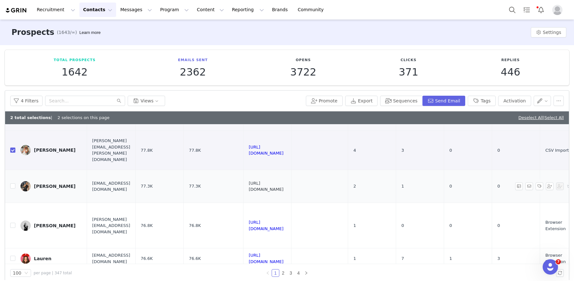
click at [283, 185] on link "[URL][DOMAIN_NAME]" at bounding box center [265, 186] width 35 height 11
click at [12, 186] on input "checkbox" at bounding box center [12, 185] width 5 height 5
checkbox input "true"
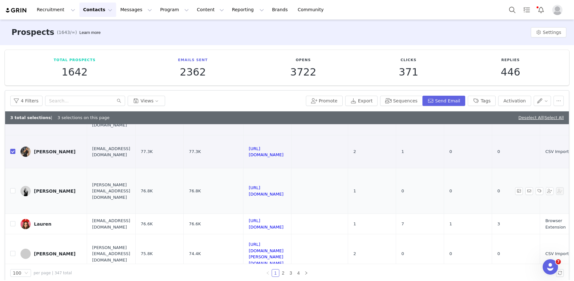
scroll to position [91, 0]
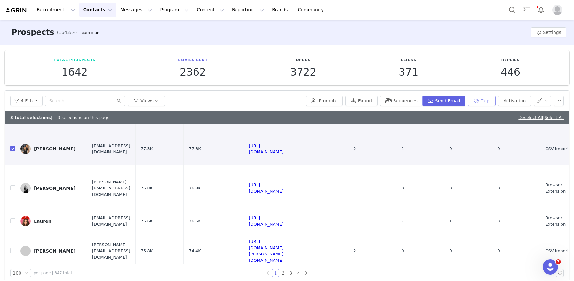
click at [476, 103] on button "Tags" at bounding box center [481, 101] width 28 height 10
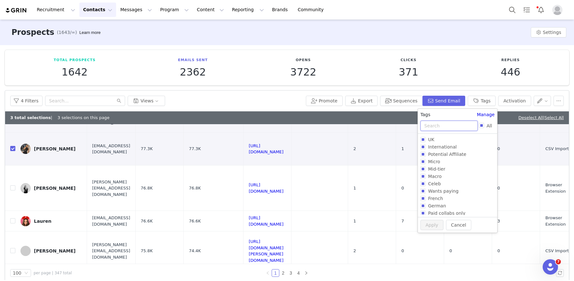
click at [433, 125] on input "text" at bounding box center [448, 126] width 57 height 10
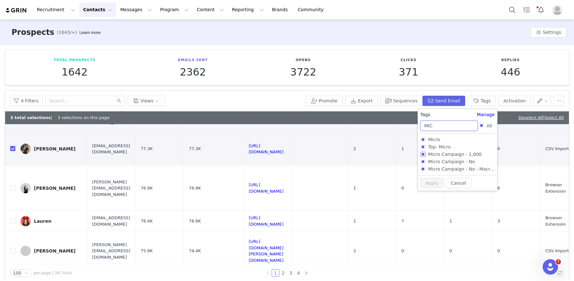
type input "MIC"
click at [423, 153] on input "Micro Campaign - 1,000" at bounding box center [422, 154] width 5 height 5
checkbox input "true"
click at [430, 193] on button "Apply" at bounding box center [431, 194] width 23 height 10
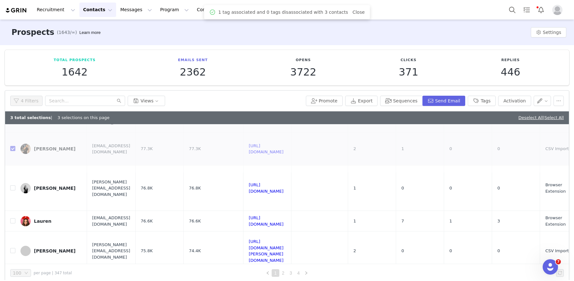
scroll to position [0, 0]
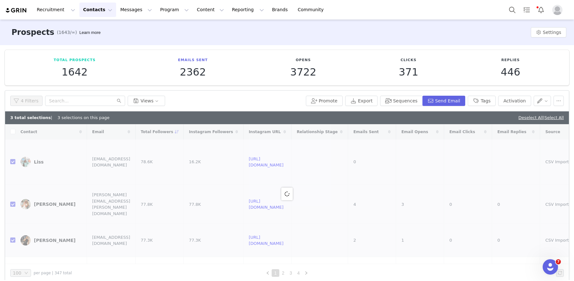
checkbox input "false"
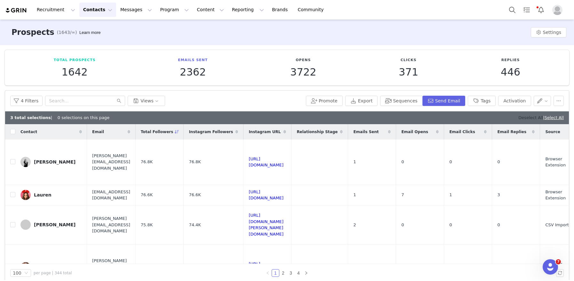
click at [522, 115] on link "Deselect All" at bounding box center [530, 117] width 25 height 5
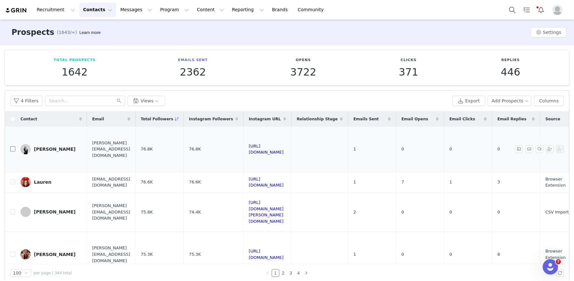
click at [13, 147] on input "checkbox" at bounding box center [12, 148] width 5 height 5
checkbox input "true"
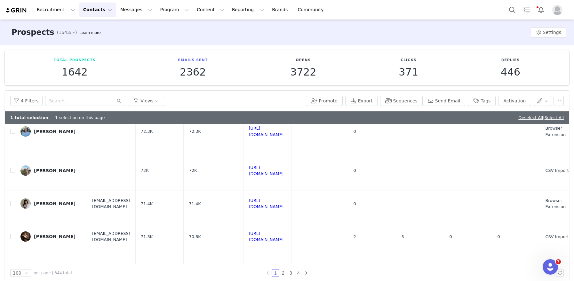
scroll to position [447, 0]
click at [13, 200] on input "checkbox" at bounding box center [12, 202] width 5 height 5
checkbox input "true"
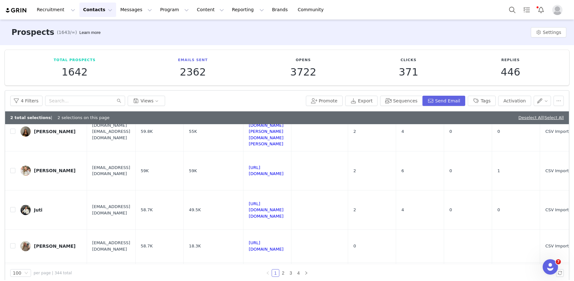
scroll to position [1075, 0]
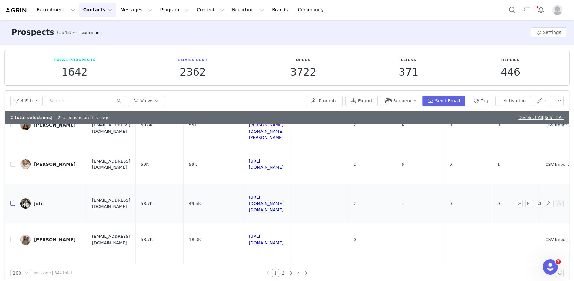
click at [12, 200] on input "checkbox" at bounding box center [12, 202] width 5 height 5
checkbox input "true"
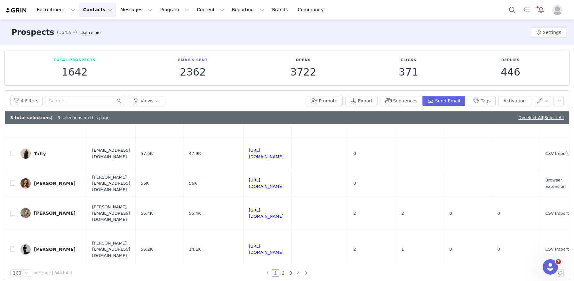
scroll to position [1348, 0]
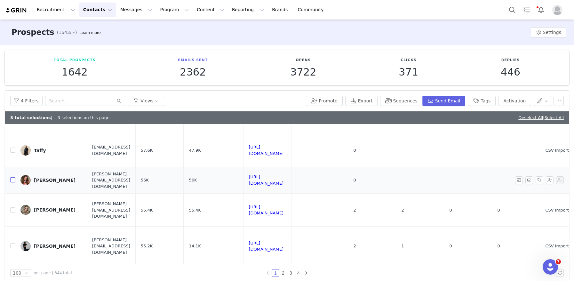
click at [14, 177] on input "checkbox" at bounding box center [12, 179] width 5 height 5
checkbox input "true"
click at [13, 207] on input "checkbox" at bounding box center [12, 209] width 5 height 5
checkbox input "true"
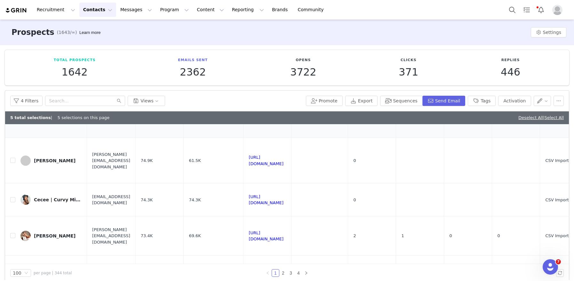
scroll to position [32, 0]
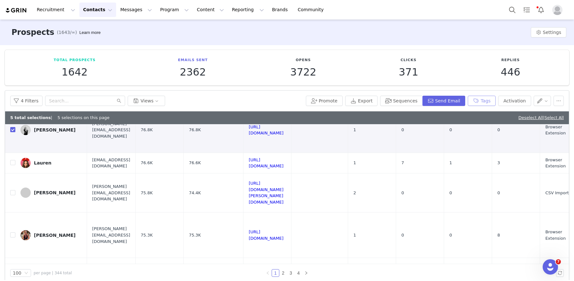
click at [489, 100] on button "Tags" at bounding box center [481, 101] width 28 height 10
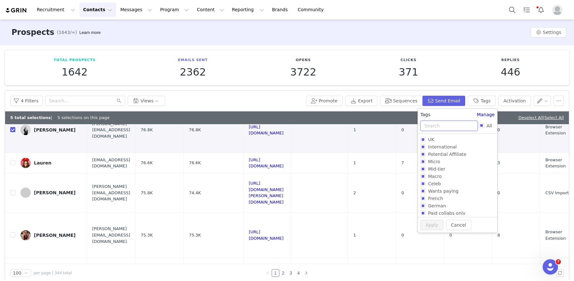
click at [441, 127] on input "text" at bounding box center [448, 126] width 57 height 10
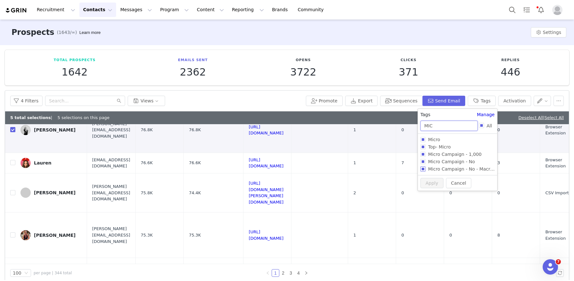
type input "MIC"
click at [422, 168] on input "Micro Campaign - No - Macro Gifting" at bounding box center [422, 168] width 5 height 5
checkbox input "true"
click at [429, 196] on button "Apply" at bounding box center [431, 194] width 23 height 10
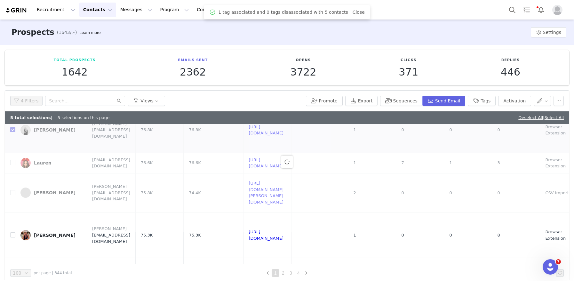
scroll to position [0, 0]
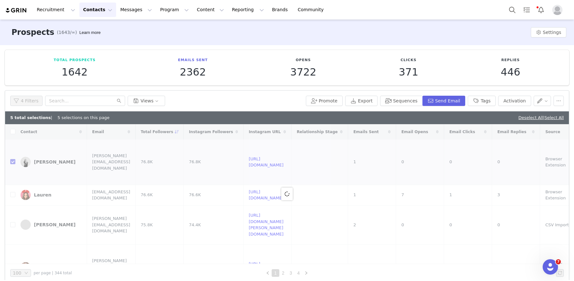
checkbox input "false"
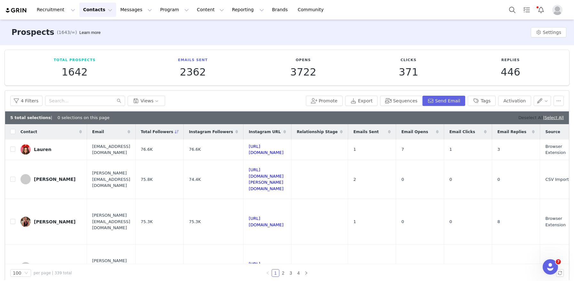
click at [522, 117] on link "Deselect All" at bounding box center [530, 117] width 25 height 5
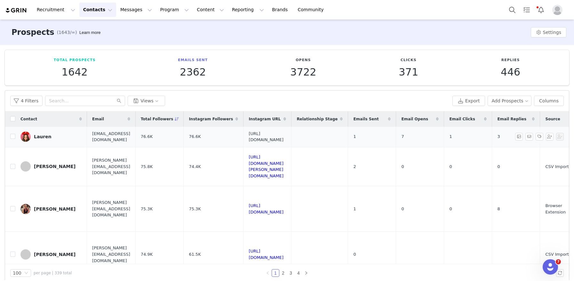
click at [283, 137] on link "[URL][DOMAIN_NAME]" at bounding box center [265, 136] width 35 height 11
click at [12, 135] on input "checkbox" at bounding box center [12, 136] width 5 height 5
checkbox input "true"
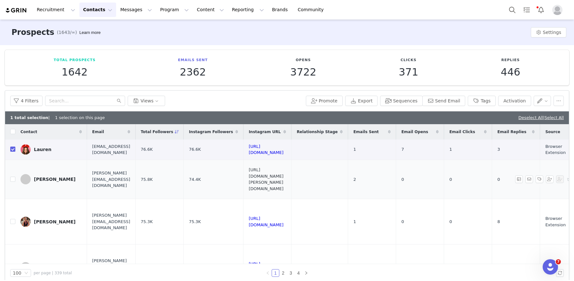
click at [283, 178] on link "[URL][DOMAIN_NAME][PERSON_NAME][DOMAIN_NAME]" at bounding box center [265, 179] width 35 height 24
click at [12, 178] on input "checkbox" at bounding box center [12, 178] width 5 height 5
checkbox input "true"
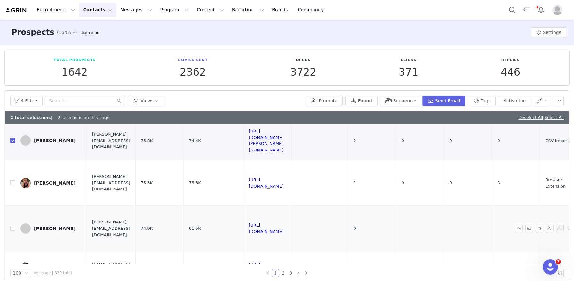
scroll to position [40, 0]
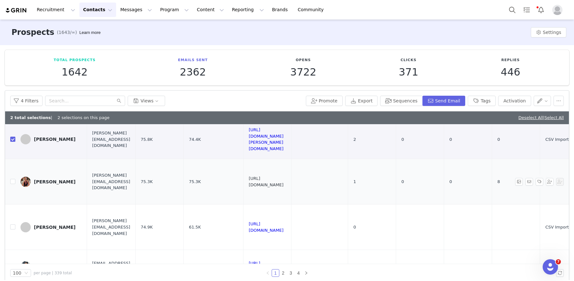
click at [283, 179] on link "[URL][DOMAIN_NAME]" at bounding box center [265, 181] width 35 height 11
click at [13, 179] on input "checkbox" at bounding box center [12, 181] width 5 height 5
checkbox input "true"
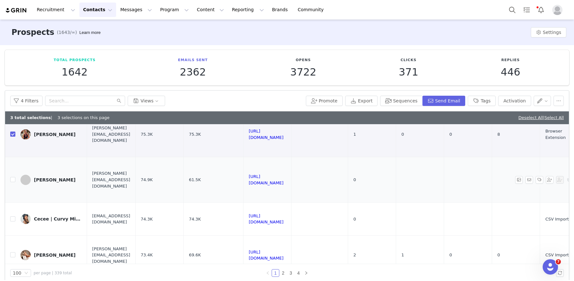
scroll to position [88, 0]
click at [283, 175] on link "[URL][DOMAIN_NAME]" at bounding box center [265, 179] width 35 height 11
click at [12, 176] on input "checkbox" at bounding box center [12, 178] width 5 height 5
checkbox input "true"
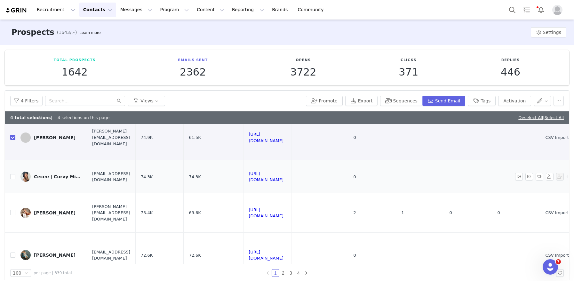
scroll to position [132, 0]
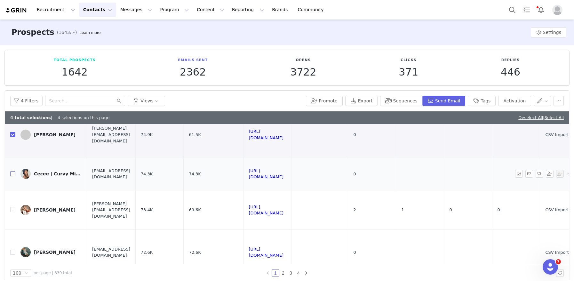
click at [13, 172] on input "checkbox" at bounding box center [12, 173] width 5 height 5
checkbox input "true"
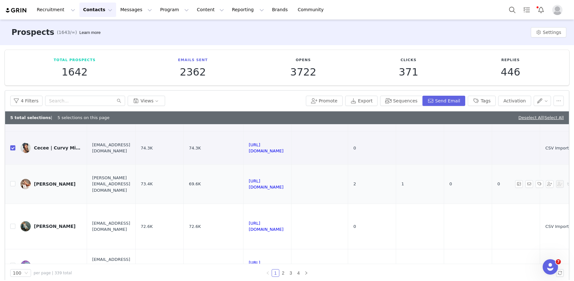
click at [286, 184] on td "[URL][DOMAIN_NAME]" at bounding box center [267, 183] width 48 height 39
click at [283, 181] on link "[URL][DOMAIN_NAME]" at bounding box center [265, 183] width 35 height 11
click at [12, 182] on input "checkbox" at bounding box center [12, 183] width 5 height 5
checkbox input "true"
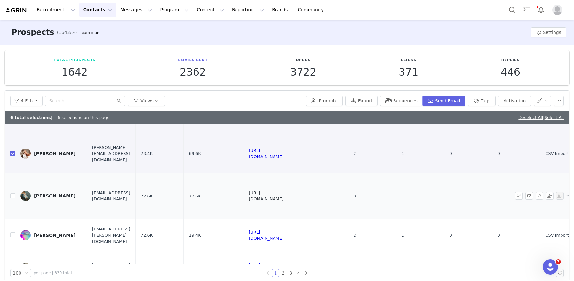
click at [283, 190] on link "[URL][DOMAIN_NAME]" at bounding box center [265, 195] width 35 height 11
click at [11, 193] on input "checkbox" at bounding box center [12, 195] width 5 height 5
checkbox input "true"
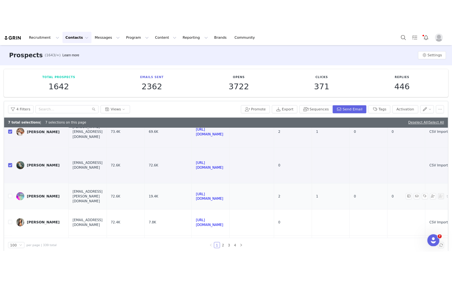
scroll to position [218, 0]
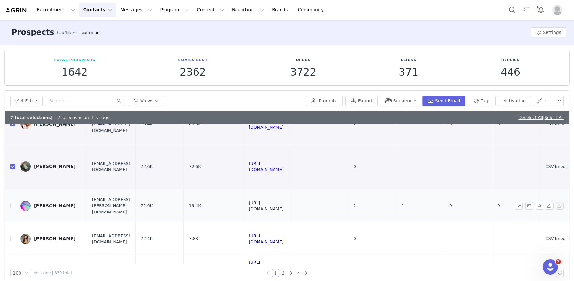
click at [283, 200] on link "[URL][DOMAIN_NAME]" at bounding box center [265, 205] width 35 height 11
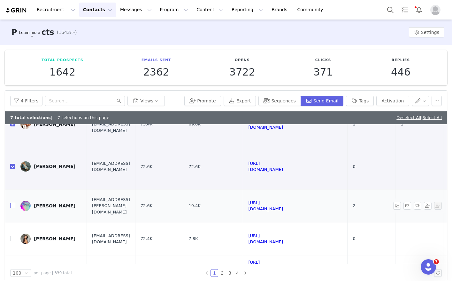
click at [10, 203] on input "checkbox" at bounding box center [12, 205] width 5 height 5
checkbox input "true"
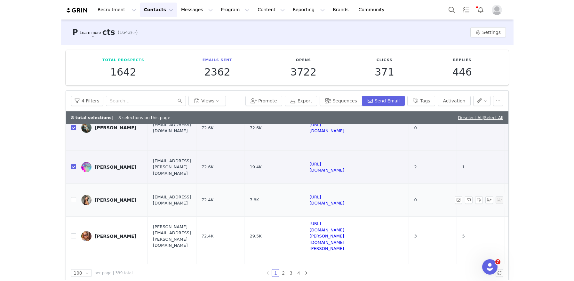
scroll to position [261, 0]
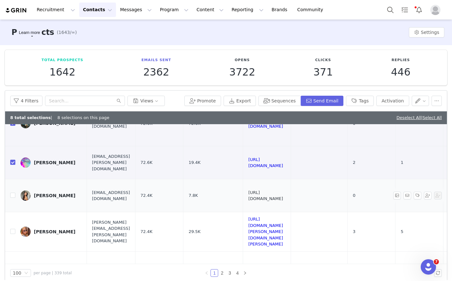
click at [283, 190] on link "[URL][DOMAIN_NAME]" at bounding box center [265, 195] width 35 height 11
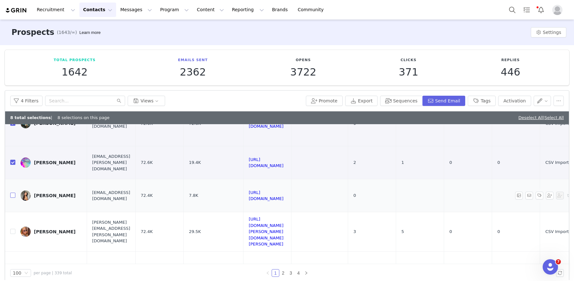
click at [12, 192] on input "checkbox" at bounding box center [12, 194] width 5 height 5
checkbox input "true"
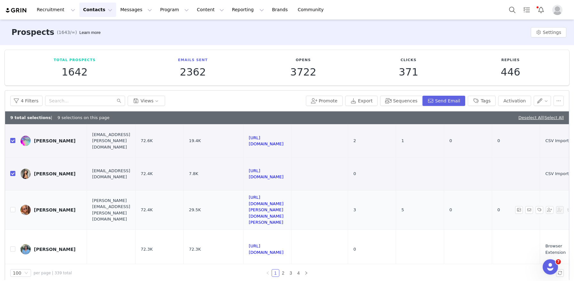
scroll to position [286, 0]
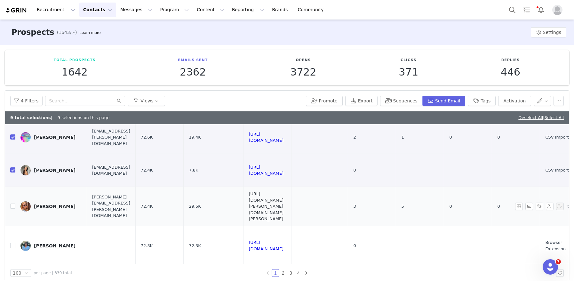
click at [283, 195] on link "[URL][DOMAIN_NAME][PERSON_NAME][DOMAIN_NAME][PERSON_NAME]" at bounding box center [265, 206] width 35 height 30
click at [12, 203] on input "checkbox" at bounding box center [12, 205] width 5 height 5
checkbox input "true"
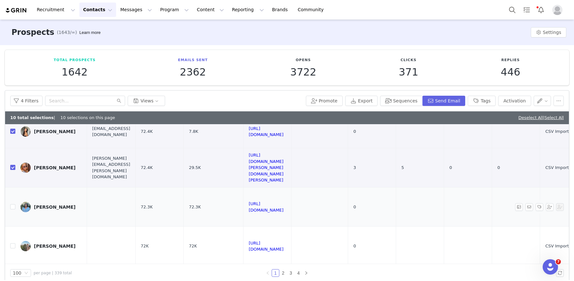
scroll to position [325, 0]
click at [283, 201] on link "[URL][DOMAIN_NAME]" at bounding box center [265, 206] width 35 height 11
click at [13, 204] on input "checkbox" at bounding box center [12, 206] width 5 height 5
checkbox input "true"
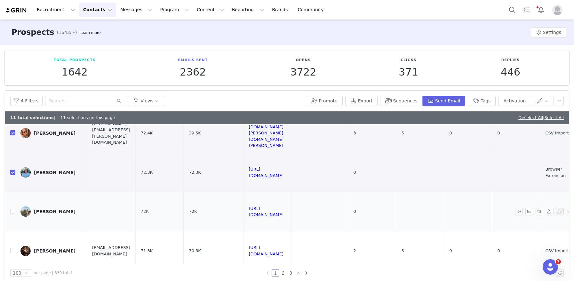
scroll to position [367, 0]
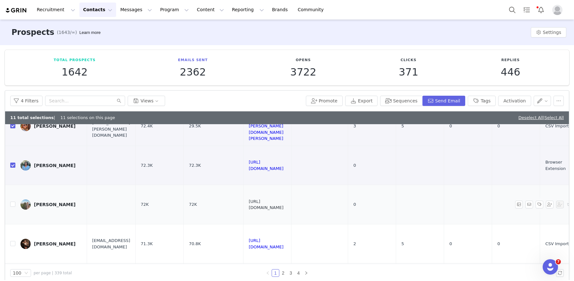
click at [283, 199] on link "[URL][DOMAIN_NAME]" at bounding box center [265, 204] width 35 height 11
click at [14, 201] on input "checkbox" at bounding box center [12, 203] width 5 height 5
checkbox input "true"
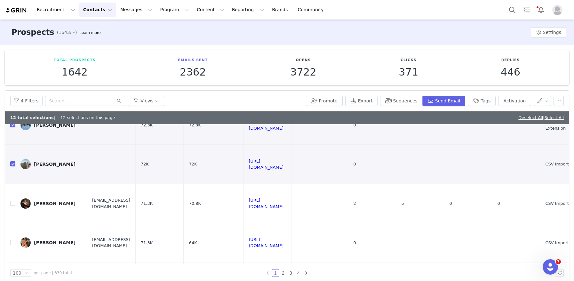
scroll to position [412, 0]
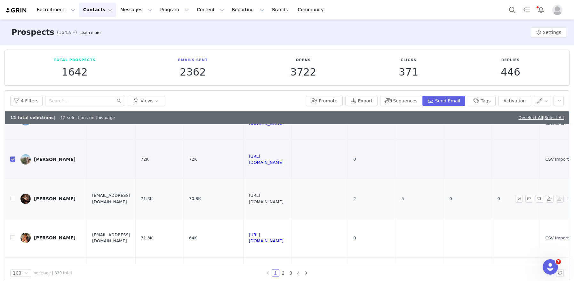
click at [283, 193] on link "[URL][DOMAIN_NAME]" at bounding box center [265, 198] width 35 height 11
click at [13, 196] on input "checkbox" at bounding box center [12, 198] width 5 height 5
checkbox input "true"
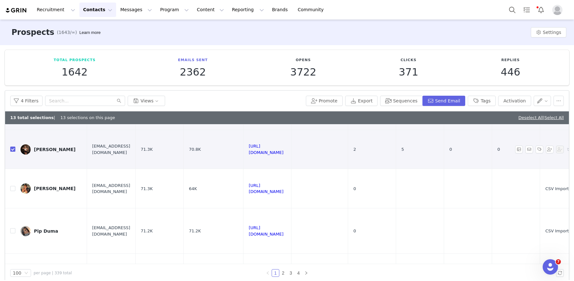
scroll to position [462, 0]
click at [283, 182] on link "[URL][DOMAIN_NAME]" at bounding box center [265, 187] width 35 height 11
click at [14, 185] on input "checkbox" at bounding box center [12, 187] width 5 height 5
checkbox input "true"
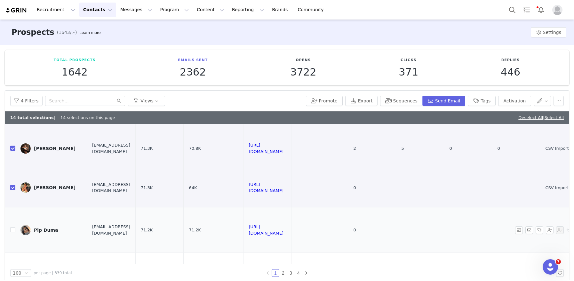
scroll to position [481, 0]
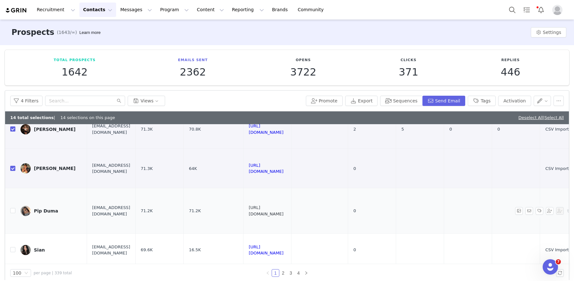
click at [283, 205] on link "[URL][DOMAIN_NAME]" at bounding box center [265, 210] width 35 height 11
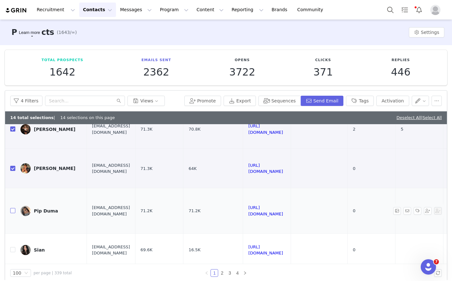
click at [14, 208] on input "checkbox" at bounding box center [12, 210] width 5 height 5
checkbox input "true"
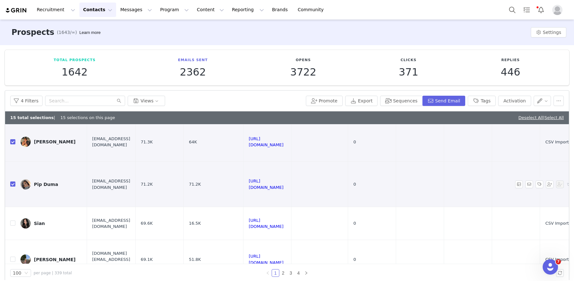
scroll to position [506, 0]
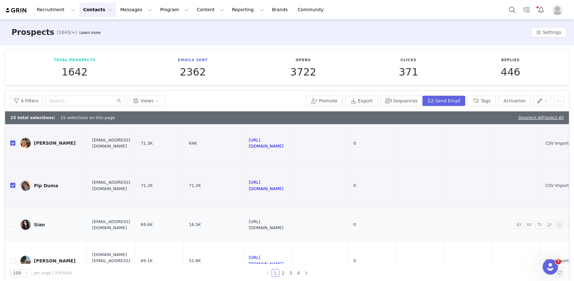
click at [283, 219] on link "[URL][DOMAIN_NAME]" at bounding box center [265, 224] width 35 height 11
click at [487, 103] on button "Tags" at bounding box center [481, 101] width 28 height 10
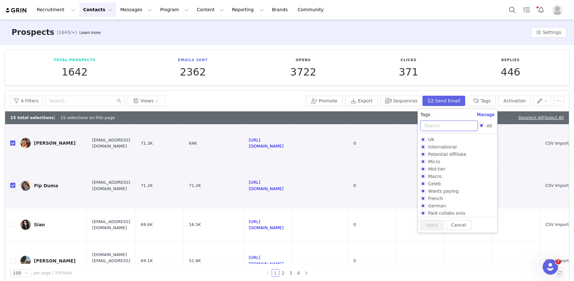
click at [442, 125] on input "text" at bounding box center [448, 126] width 57 height 10
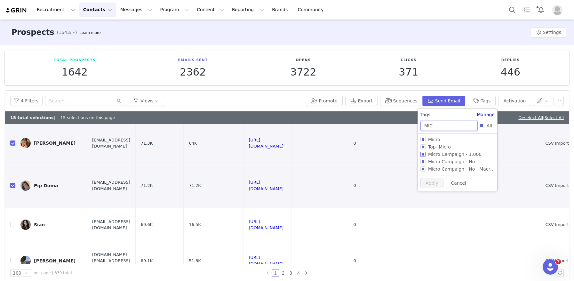
type input "MIC"
click at [421, 157] on input "Micro Campaign - 1,000" at bounding box center [422, 154] width 5 height 5
checkbox input "true"
click at [429, 193] on button "Apply" at bounding box center [431, 194] width 23 height 10
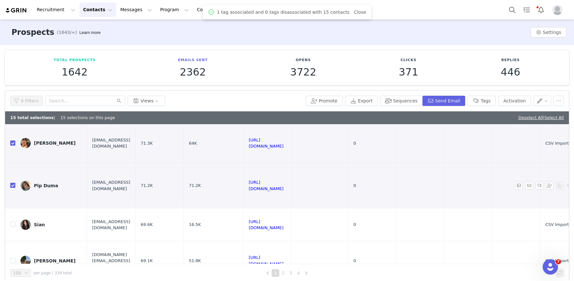
scroll to position [0, 0]
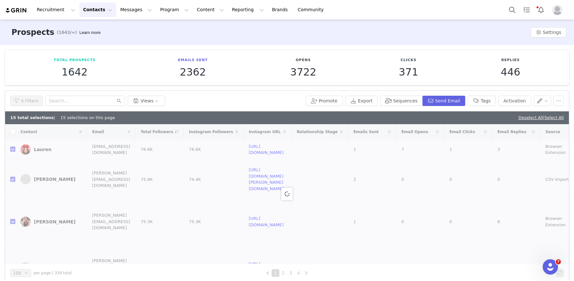
checkbox input "false"
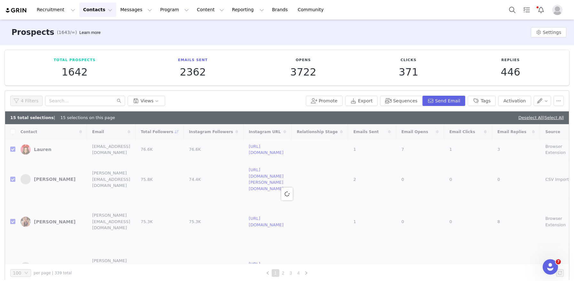
checkbox input "false"
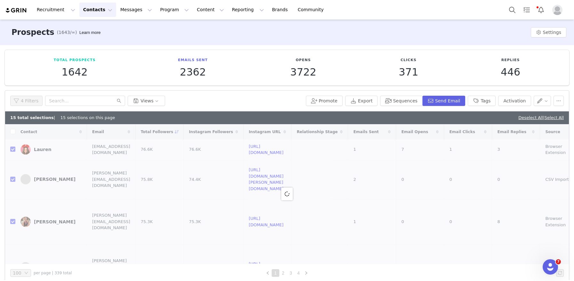
checkbox input "false"
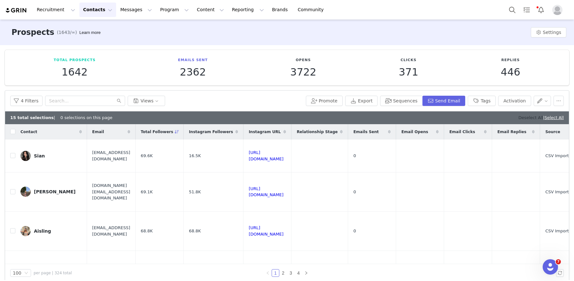
click at [520, 116] on link "Deselect All" at bounding box center [530, 117] width 25 height 5
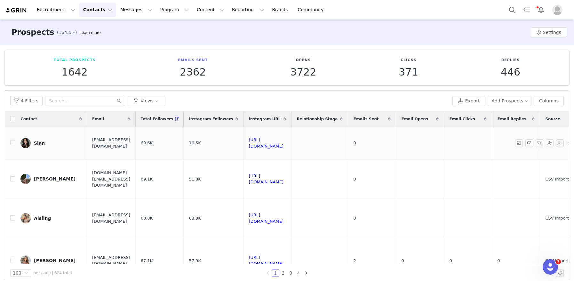
click at [42, 144] on div "Sian" at bounding box center [39, 142] width 11 height 5
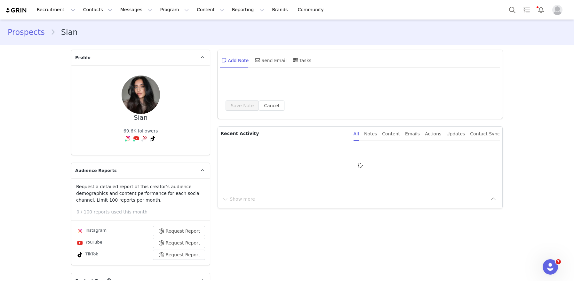
type input "+1 ([GEOGRAPHIC_DATA])"
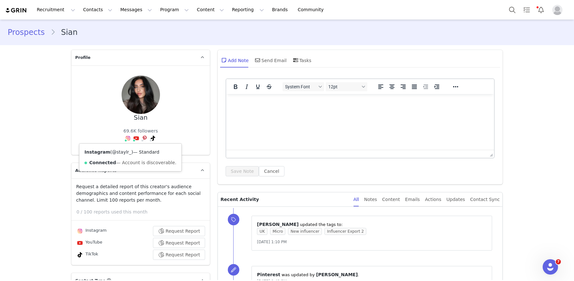
click at [123, 153] on link "@staylr_" at bounding box center [121, 151] width 19 height 5
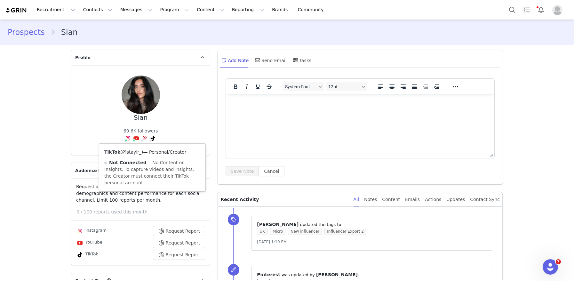
click at [134, 152] on link "@staylr_" at bounding box center [131, 151] width 19 height 5
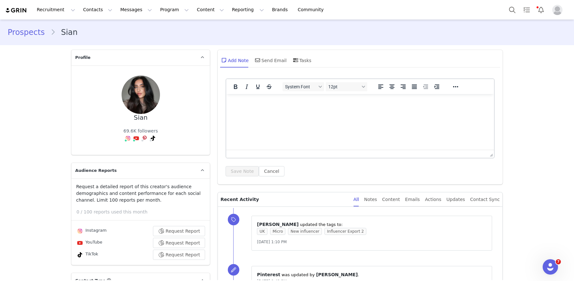
click at [86, 98] on div "[PERSON_NAME] 69.6K followers Instagram ( @staylr_ ) — Standard Connected — Acc…" at bounding box center [141, 109] width 118 height 69
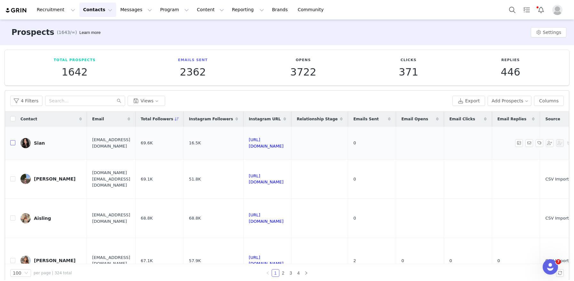
click at [11, 144] on input "checkbox" at bounding box center [12, 142] width 5 height 5
checkbox input "true"
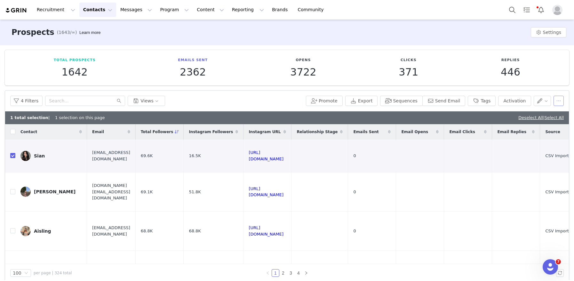
click at [561, 96] on button "button" at bounding box center [558, 101] width 10 height 10
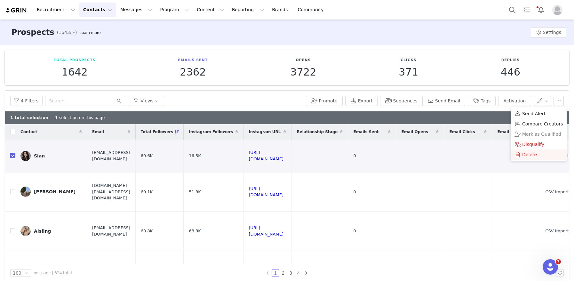
click at [528, 150] on li "Delete" at bounding box center [538, 154] width 56 height 10
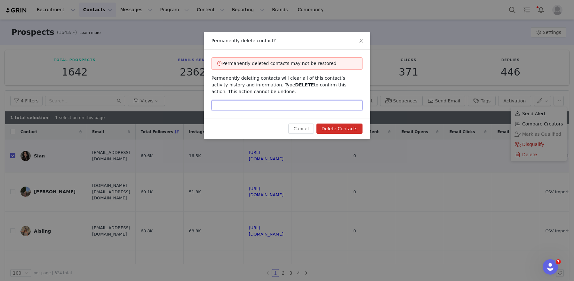
click at [321, 104] on input "text" at bounding box center [286, 105] width 151 height 10
type input "DELETE"
click at [352, 133] on button "Delete Contacts" at bounding box center [339, 128] width 46 height 10
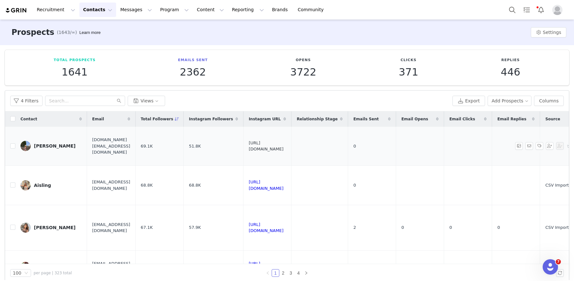
click at [283, 145] on link "[URL][DOMAIN_NAME]" at bounding box center [265, 145] width 35 height 11
click at [14, 149] on td at bounding box center [10, 146] width 10 height 39
click at [12, 147] on input "checkbox" at bounding box center [12, 145] width 5 height 5
checkbox input "true"
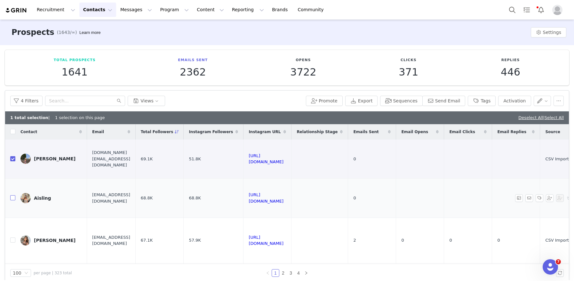
click at [14, 198] on input "checkbox" at bounding box center [12, 197] width 5 height 5
checkbox input "true"
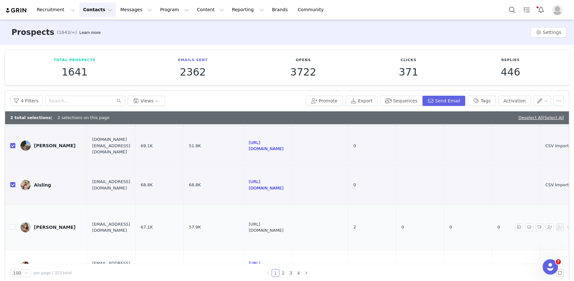
click at [283, 226] on link "[URL][DOMAIN_NAME]" at bounding box center [265, 227] width 35 height 11
click at [12, 229] on input "checkbox" at bounding box center [12, 226] width 5 height 5
checkbox input "true"
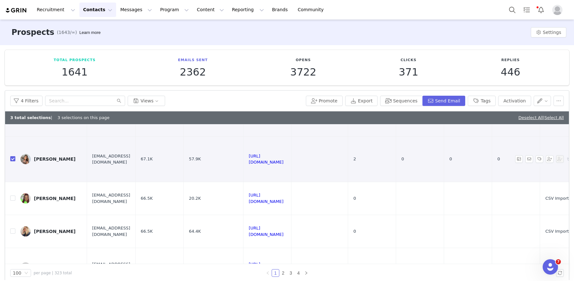
scroll to position [72, 0]
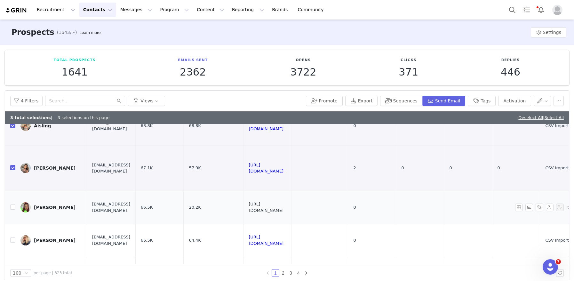
click at [283, 208] on link "[URL][DOMAIN_NAME]" at bounding box center [265, 206] width 35 height 11
click at [12, 207] on input "checkbox" at bounding box center [12, 206] width 5 height 5
checkbox input "true"
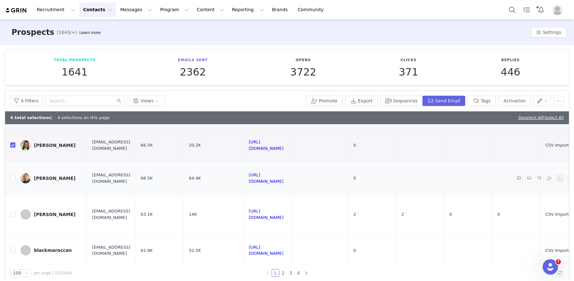
scroll to position [140, 0]
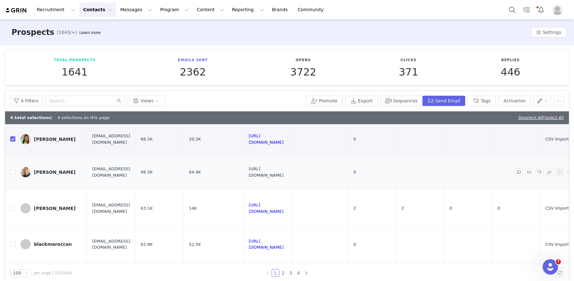
click at [280, 174] on link "[URL][DOMAIN_NAME]" at bounding box center [265, 171] width 35 height 11
click at [13, 171] on input "checkbox" at bounding box center [12, 171] width 5 height 5
checkbox input "true"
click at [283, 209] on link "[URL][DOMAIN_NAME]" at bounding box center [265, 207] width 35 height 11
click at [15, 208] on input "checkbox" at bounding box center [12, 207] width 5 height 5
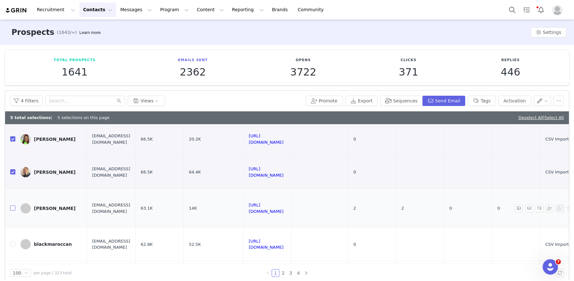
checkbox input "true"
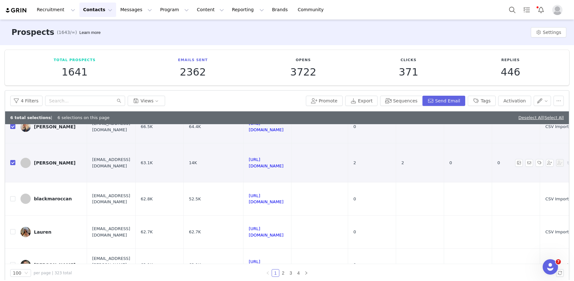
scroll to position [200, 0]
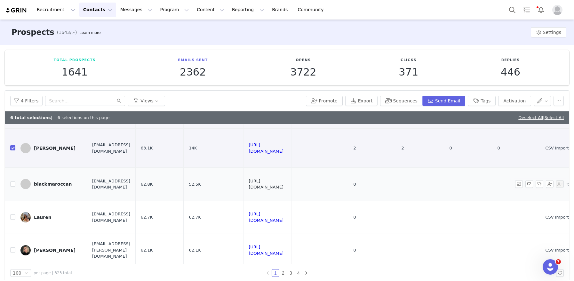
click at [283, 184] on link "[URL][DOMAIN_NAME]" at bounding box center [265, 183] width 35 height 11
click at [11, 183] on input "checkbox" at bounding box center [12, 183] width 5 height 5
checkbox input "true"
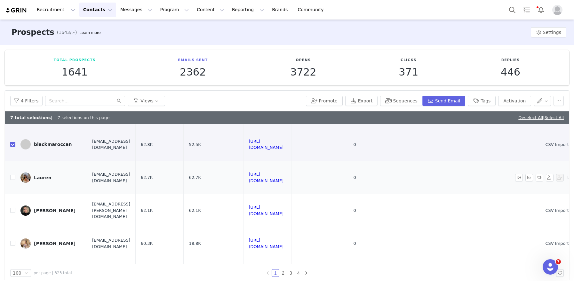
scroll to position [245, 0]
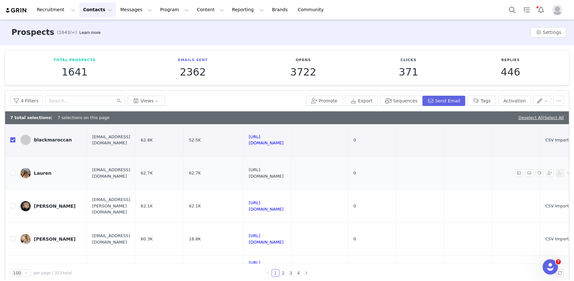
click at [283, 172] on link "[URL][DOMAIN_NAME]" at bounding box center [265, 172] width 35 height 11
click at [12, 174] on input "checkbox" at bounding box center [12, 172] width 5 height 5
checkbox input "true"
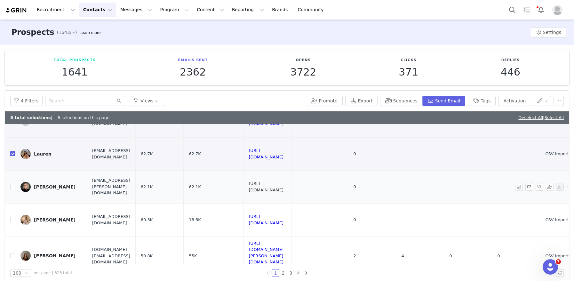
click at [283, 187] on link "[URL][DOMAIN_NAME]" at bounding box center [265, 186] width 35 height 11
click at [12, 185] on input "checkbox" at bounding box center [12, 186] width 5 height 5
checkbox input "true"
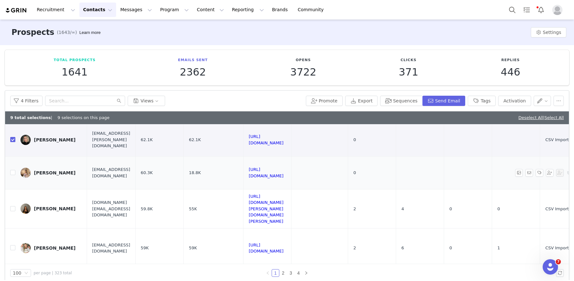
scroll to position [313, 0]
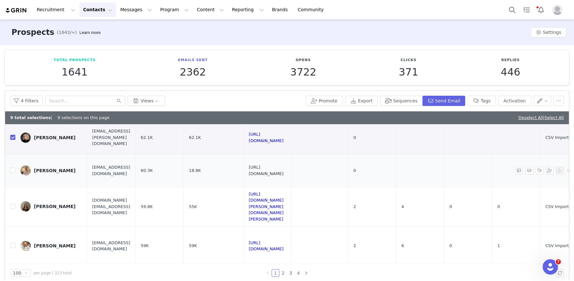
click at [275, 168] on link "[URL][DOMAIN_NAME]" at bounding box center [265, 170] width 35 height 11
click at [480, 95] on div "4 Filters Views Promote Export Sequences Send Email Tags Activation" at bounding box center [286, 100] width 563 height 21
click at [480, 101] on button "Tags" at bounding box center [481, 101] width 28 height 10
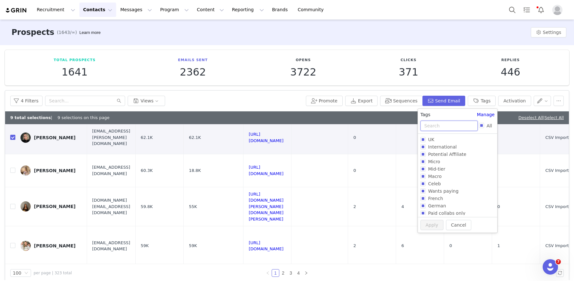
click at [428, 124] on input "text" at bounding box center [448, 126] width 57 height 10
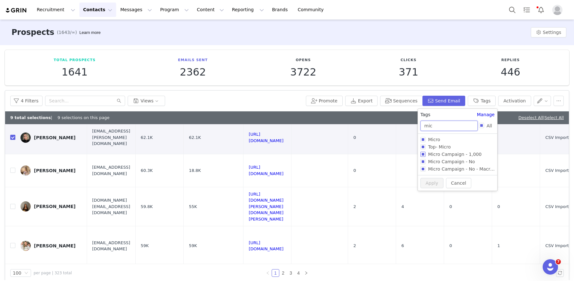
type input "mic"
click at [423, 151] on label "Micro Campaign - 1,000" at bounding box center [456, 153] width 72 height 7
click at [423, 152] on input "Micro Campaign - 1,000" at bounding box center [422, 154] width 5 height 5
checkbox input "true"
click at [425, 193] on button "Apply" at bounding box center [431, 194] width 23 height 10
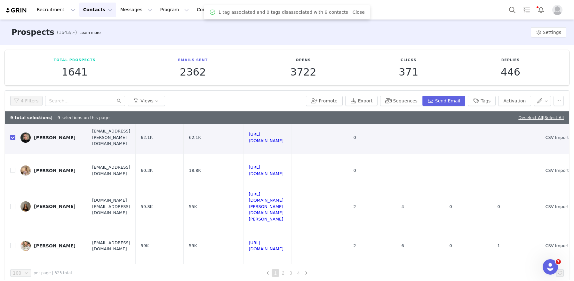
scroll to position [0, 0]
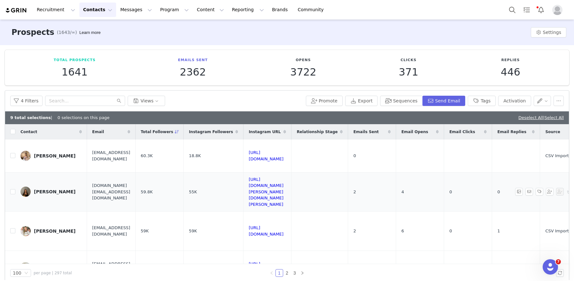
checkbox input "false"
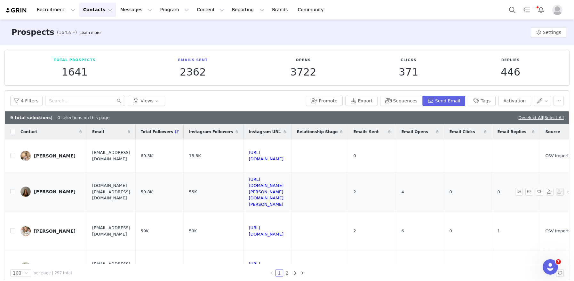
checkbox input "false"
click at [526, 115] on link "Deselect All" at bounding box center [530, 117] width 25 height 5
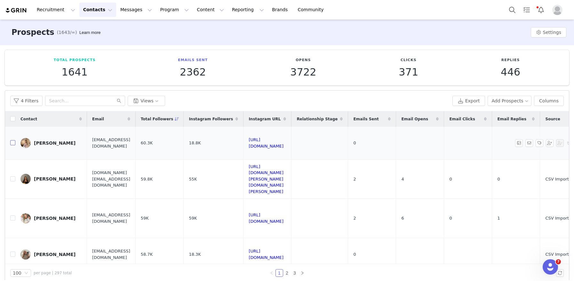
click at [13, 141] on input "checkbox" at bounding box center [12, 142] width 5 height 5
checkbox input "true"
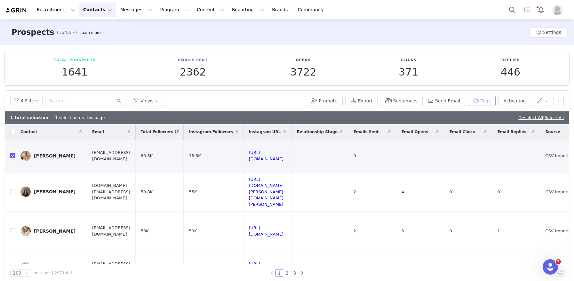
click at [484, 96] on button "Tags" at bounding box center [481, 101] width 28 height 10
click at [483, 101] on button "Tags" at bounding box center [481, 101] width 28 height 10
click at [483, 103] on button "Tags" at bounding box center [481, 101] width 28 height 10
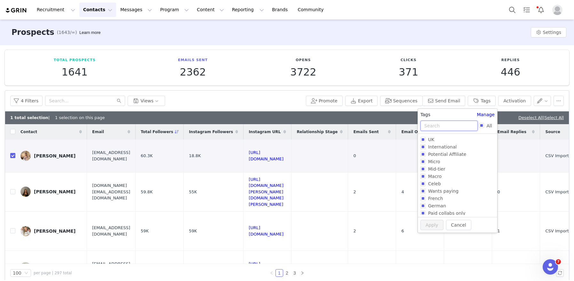
click at [435, 124] on input "text" at bounding box center [448, 126] width 57 height 10
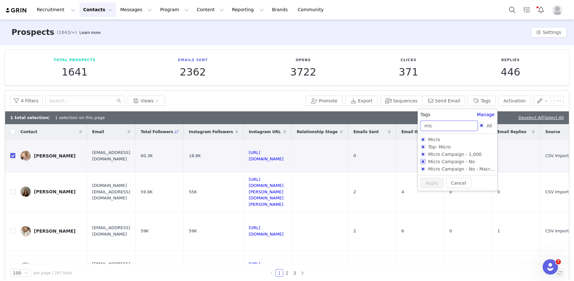
type input "mic"
click at [423, 159] on input "Micro Campaign - No" at bounding box center [422, 161] width 5 height 5
checkbox input "true"
click at [431, 192] on button "Apply" at bounding box center [431, 194] width 23 height 10
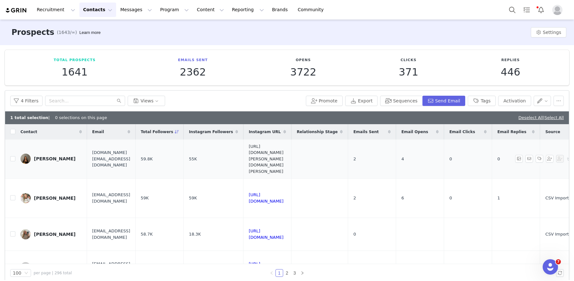
click at [283, 157] on link "[URL][DOMAIN_NAME][PERSON_NAME][DOMAIN_NAME][PERSON_NAME]" at bounding box center [265, 159] width 35 height 30
click at [523, 118] on link "Deselect All" at bounding box center [530, 117] width 25 height 5
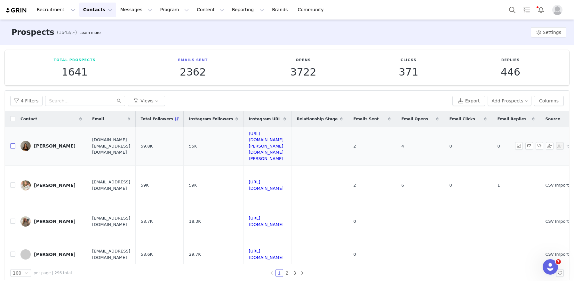
click at [13, 143] on input "checkbox" at bounding box center [12, 145] width 5 height 5
checkbox input "true"
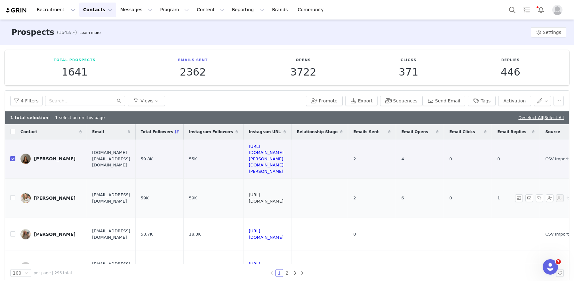
click at [283, 194] on link "[URL][DOMAIN_NAME]" at bounding box center [265, 197] width 35 height 11
click at [13, 195] on input "checkbox" at bounding box center [12, 197] width 5 height 5
checkbox input "true"
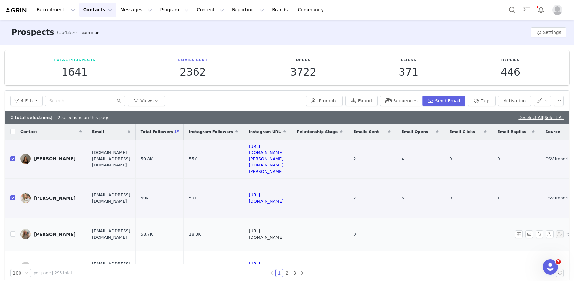
click at [283, 228] on link "[URL][DOMAIN_NAME]" at bounding box center [265, 233] width 35 height 11
click at [12, 231] on input "checkbox" at bounding box center [12, 233] width 5 height 5
checkbox input "true"
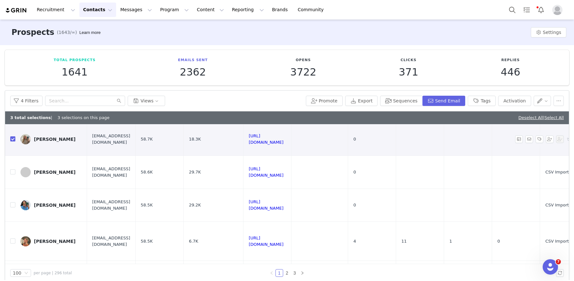
scroll to position [95, 0]
click at [283, 167] on link "[URL][DOMAIN_NAME]" at bounding box center [265, 172] width 35 height 11
click at [16, 166] on td "[PERSON_NAME]" at bounding box center [51, 172] width 72 height 33
click at [13, 169] on input "checkbox" at bounding box center [12, 171] width 5 height 5
checkbox input "true"
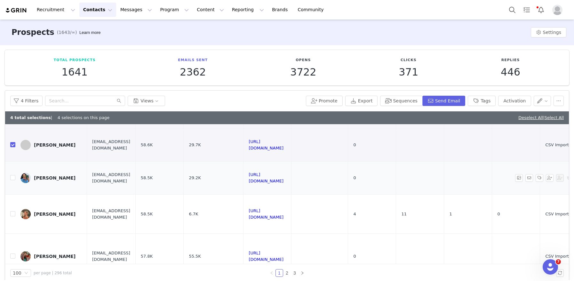
scroll to position [129, 0]
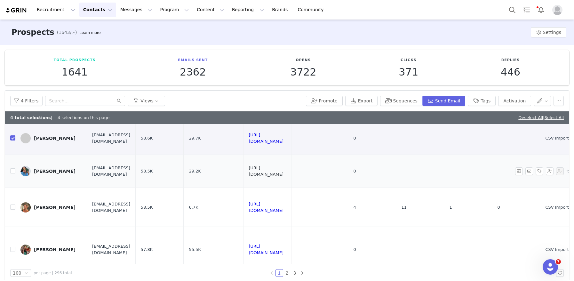
click at [283, 165] on link "[URL][DOMAIN_NAME]" at bounding box center [265, 170] width 35 height 11
click at [283, 202] on link "[URL][DOMAIN_NAME]" at bounding box center [265, 206] width 35 height 11
click at [283, 244] on link "[URL][DOMAIN_NAME]" at bounding box center [265, 249] width 35 height 11
click at [492, 108] on div "4 Filters Views Promote Export Sequences Send Email Tags Activation" at bounding box center [286, 100] width 563 height 21
click at [488, 103] on button "Tags" at bounding box center [481, 101] width 28 height 10
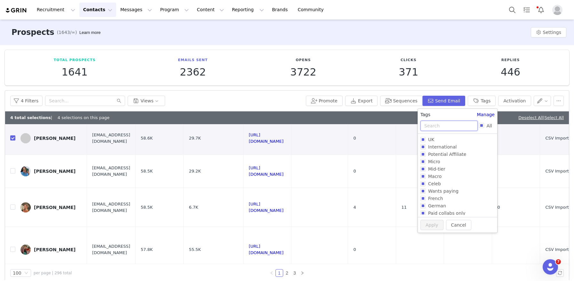
click at [445, 122] on input "text" at bounding box center [448, 126] width 57 height 10
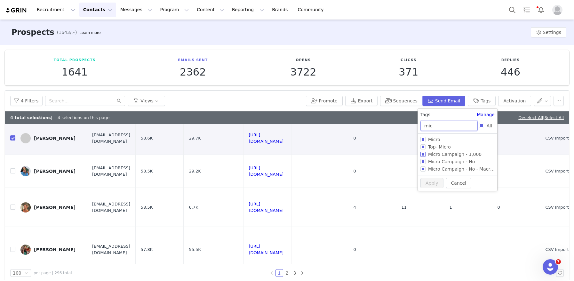
type input "mic"
click at [422, 153] on input "Micro Campaign - 1,000" at bounding box center [422, 154] width 5 height 5
checkbox input "true"
click at [432, 191] on button "Apply" at bounding box center [431, 194] width 23 height 10
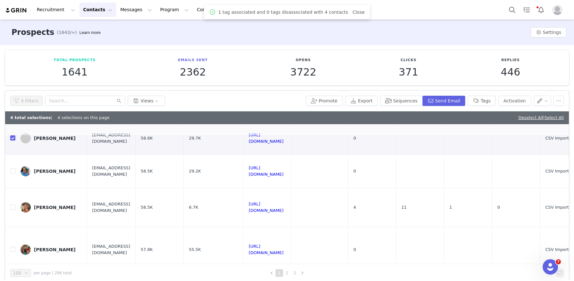
scroll to position [0, 0]
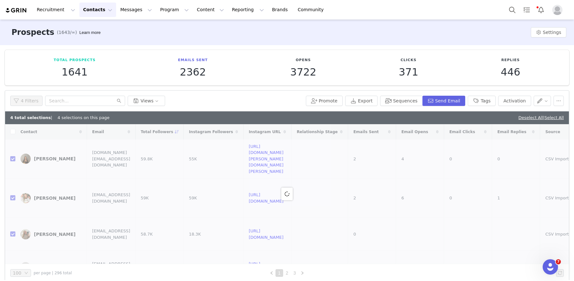
checkbox input "false"
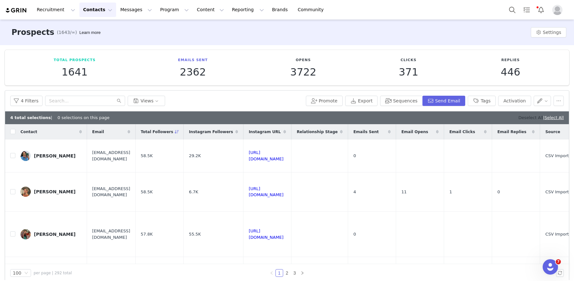
click at [518, 120] on link "Deselect All" at bounding box center [530, 117] width 25 height 5
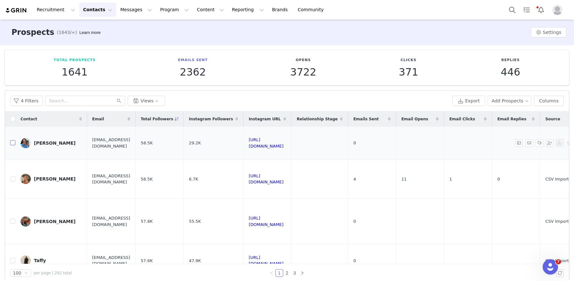
click at [13, 142] on input "checkbox" at bounding box center [12, 142] width 5 height 5
checkbox input "true"
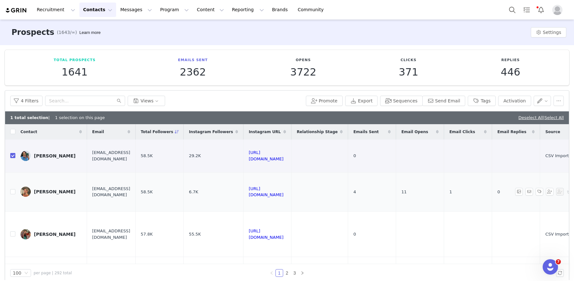
click at [13, 195] on td at bounding box center [10, 191] width 10 height 39
click at [13, 195] on label at bounding box center [12, 191] width 5 height 7
click at [13, 194] on input "checkbox" at bounding box center [12, 191] width 5 height 5
checkbox input "true"
click at [14, 234] on input "checkbox" at bounding box center [12, 233] width 5 height 5
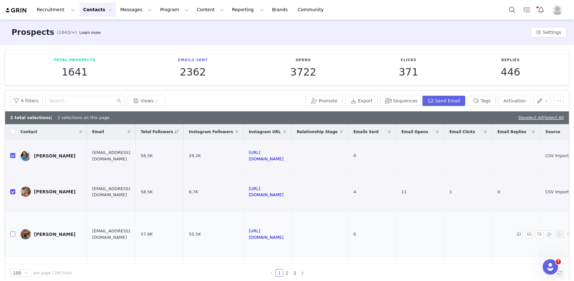
checkbox input "true"
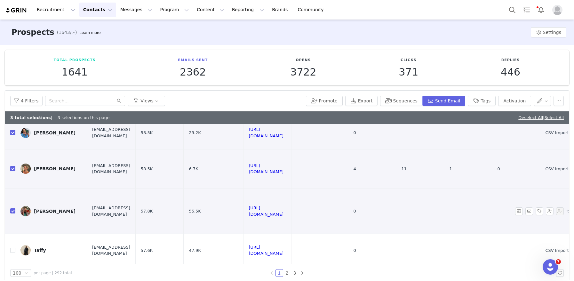
scroll to position [43, 0]
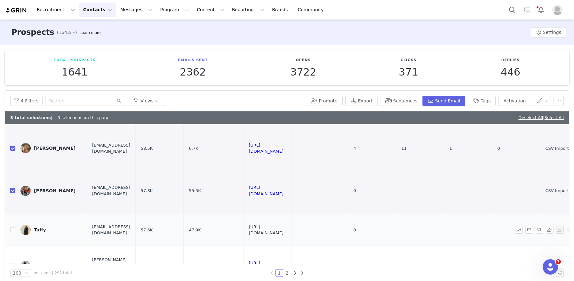
click at [283, 230] on link "[URL][DOMAIN_NAME]" at bounding box center [265, 229] width 35 height 11
click at [489, 93] on div "4 Filters Views Promote Export Sequences Send Email Tags Activation" at bounding box center [286, 100] width 563 height 21
click at [486, 101] on button "Tags" at bounding box center [481, 101] width 28 height 10
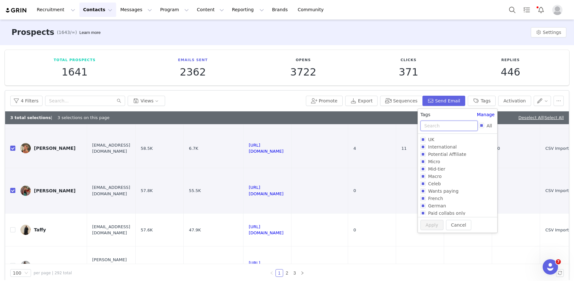
click at [445, 124] on input "text" at bounding box center [448, 126] width 57 height 10
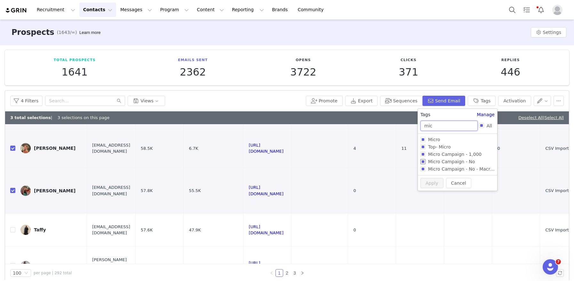
type input "mic"
click at [423, 163] on input "Micro Campaign - No" at bounding box center [422, 161] width 5 height 5
checkbox input "true"
click at [431, 193] on button "Apply" at bounding box center [431, 194] width 23 height 10
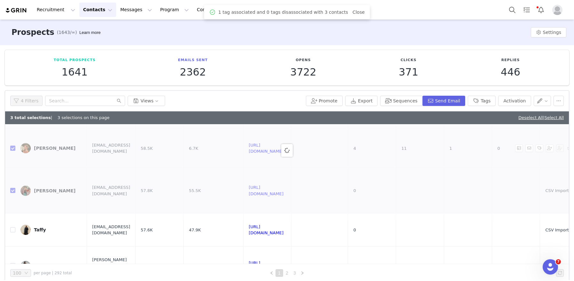
scroll to position [0, 0]
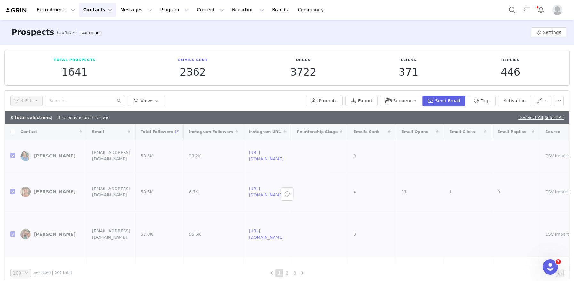
checkbox input "false"
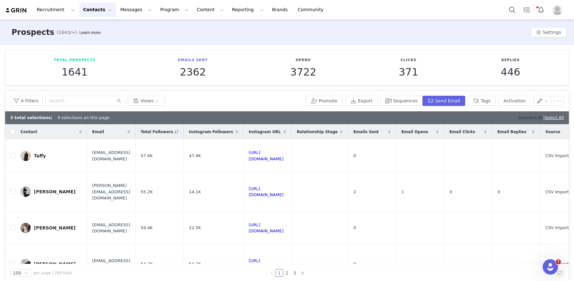
click at [520, 116] on link "Deselect All" at bounding box center [530, 117] width 25 height 5
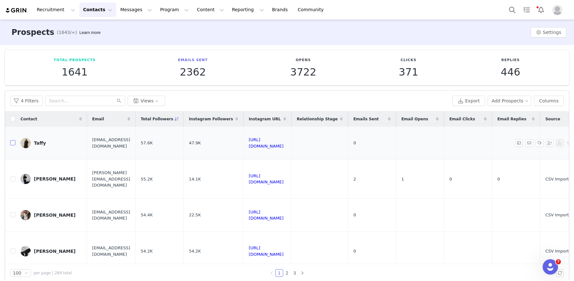
click at [12, 143] on input "checkbox" at bounding box center [12, 142] width 5 height 5
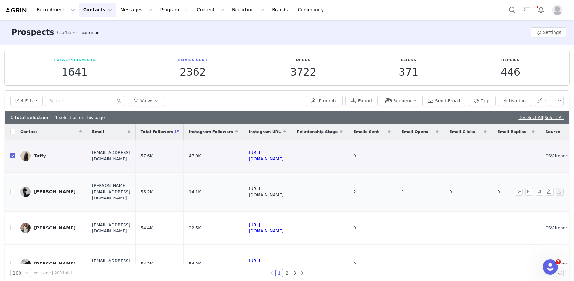
click at [283, 192] on link "[URL][DOMAIN_NAME]" at bounding box center [265, 191] width 35 height 11
click at [283, 228] on link "[URL][DOMAIN_NAME]" at bounding box center [265, 227] width 35 height 11
click at [13, 230] on input "checkbox" at bounding box center [12, 227] width 5 height 5
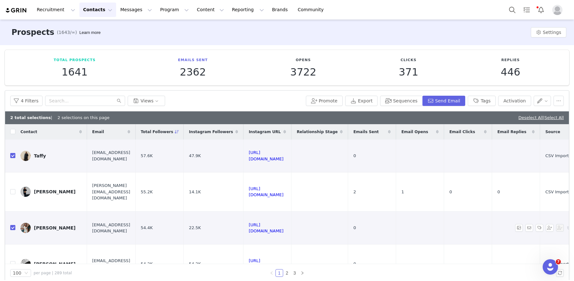
scroll to position [29, 0]
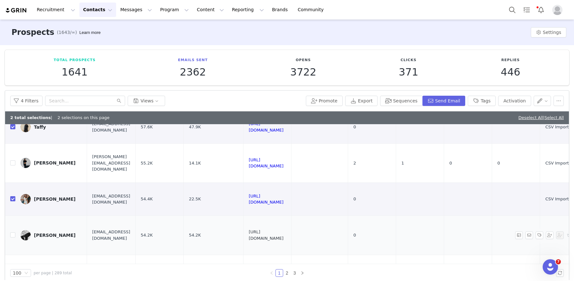
click at [283, 234] on link "[URL][DOMAIN_NAME]" at bounding box center [265, 234] width 35 height 11
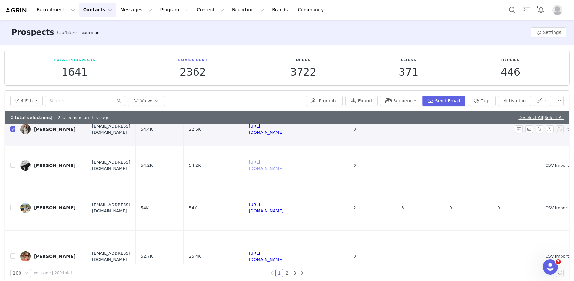
scroll to position [101, 0]
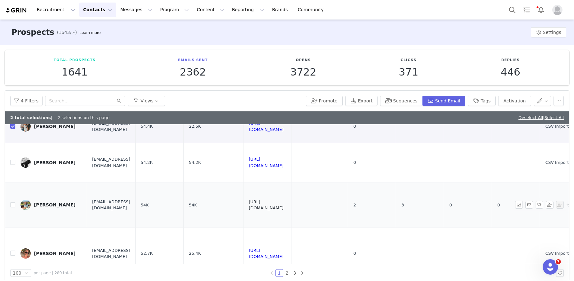
click at [283, 204] on link "[URL][DOMAIN_NAME]" at bounding box center [265, 204] width 35 height 11
click at [487, 100] on button "Tags" at bounding box center [481, 101] width 28 height 10
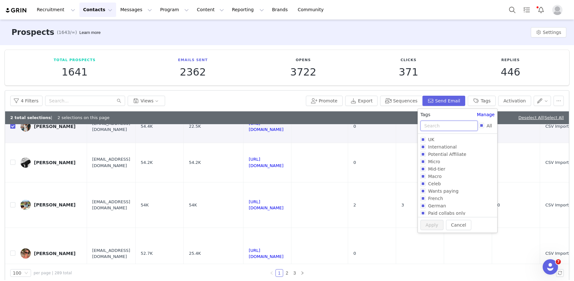
click at [431, 129] on input "text" at bounding box center [448, 126] width 57 height 10
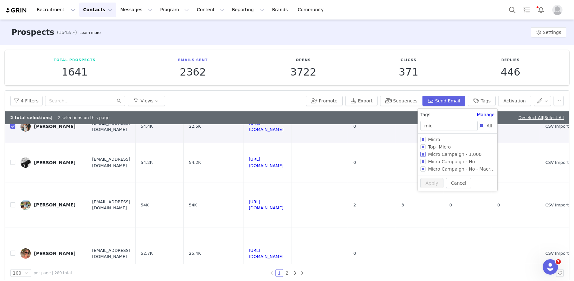
click at [421, 155] on input "Micro Campaign - 1,000" at bounding box center [422, 154] width 5 height 5
click at [427, 191] on button "Apply" at bounding box center [431, 194] width 23 height 10
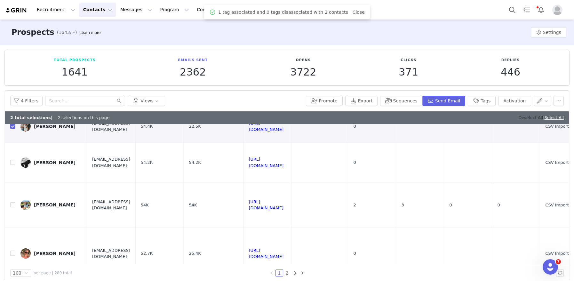
scroll to position [0, 0]
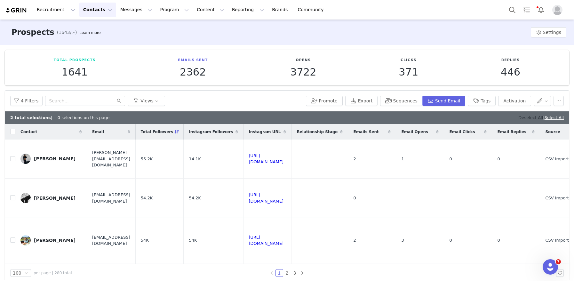
click at [518, 119] on link "Deselect All" at bounding box center [530, 117] width 25 height 5
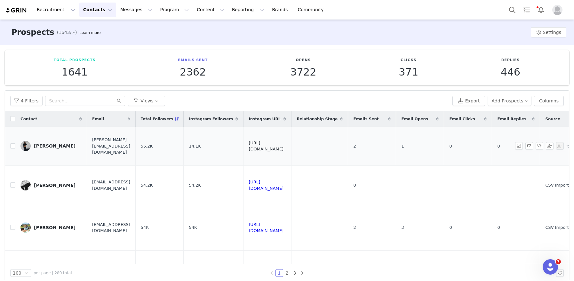
click at [283, 146] on link "[URL][DOMAIN_NAME]" at bounding box center [265, 145] width 35 height 11
click at [14, 146] on input "checkbox" at bounding box center [12, 145] width 5 height 5
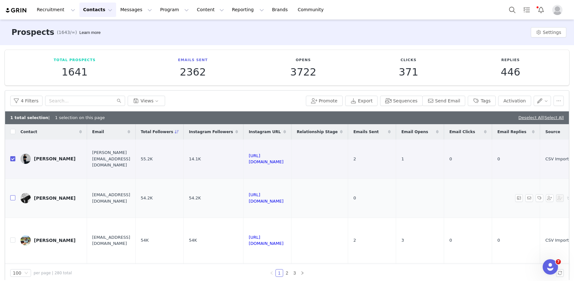
click at [15, 198] on input "checkbox" at bounding box center [12, 197] width 5 height 5
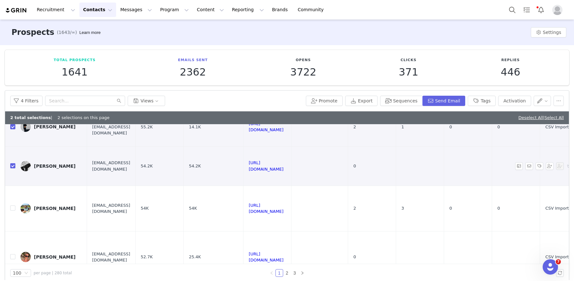
scroll to position [32, 0]
click at [283, 207] on link "[URL][DOMAIN_NAME]" at bounding box center [265, 208] width 35 height 11
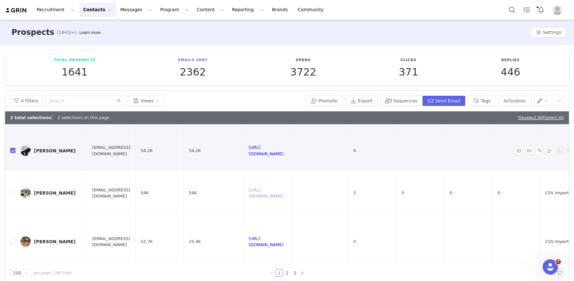
scroll to position [0, 0]
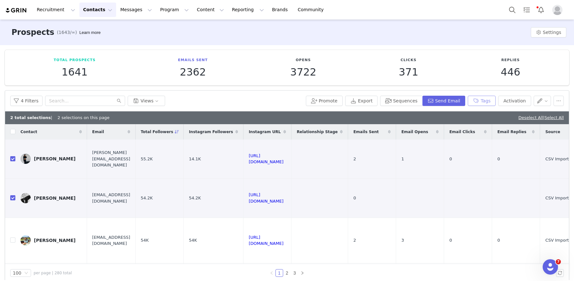
click at [487, 102] on button "Tags" at bounding box center [481, 101] width 28 height 10
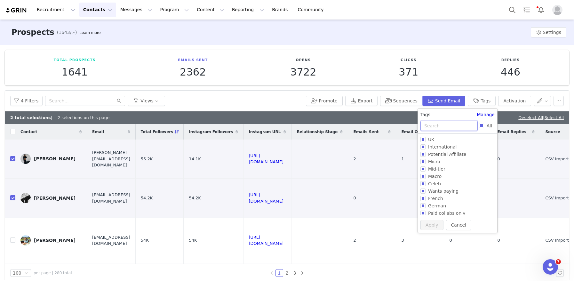
click at [438, 123] on input "text" at bounding box center [448, 126] width 57 height 10
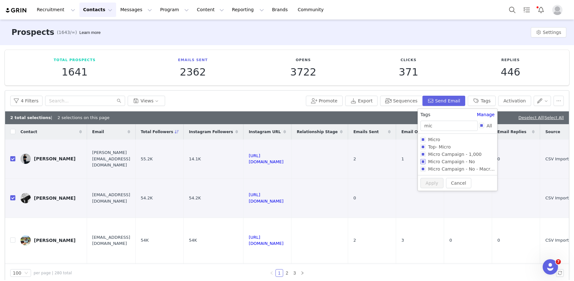
click at [422, 162] on input "Micro Campaign - No" at bounding box center [422, 161] width 5 height 5
click at [428, 192] on button "Apply" at bounding box center [431, 194] width 23 height 10
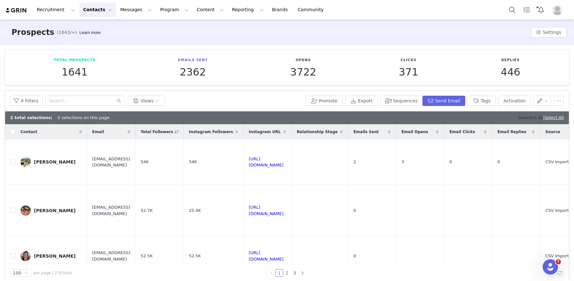
click at [519, 119] on link "Deselect All" at bounding box center [530, 117] width 25 height 5
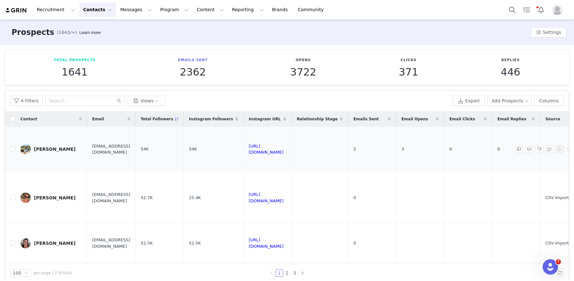
click at [58, 149] on link "[PERSON_NAME]" at bounding box center [50, 149] width 61 height 10
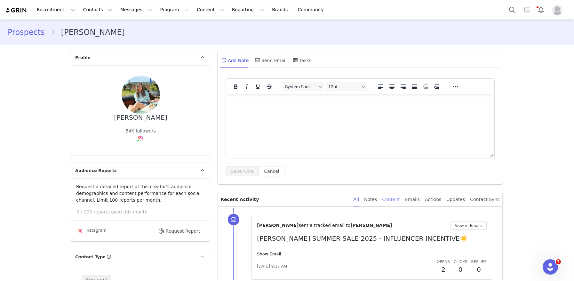
click at [389, 200] on div "Content" at bounding box center [391, 199] width 18 height 14
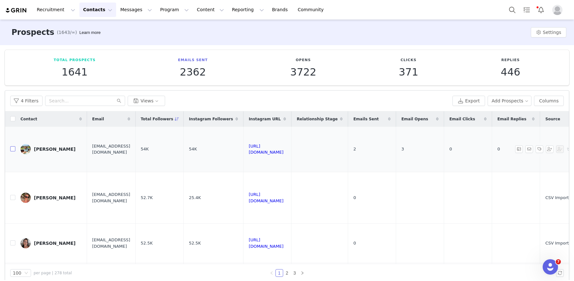
click at [12, 148] on input "checkbox" at bounding box center [12, 148] width 5 height 5
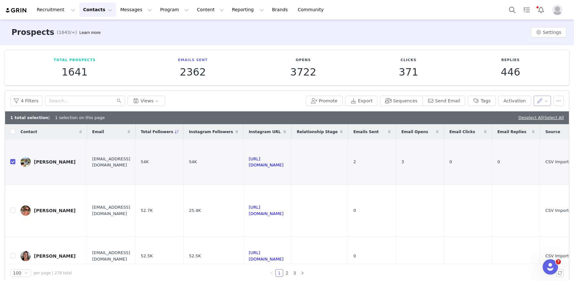
click at [544, 102] on button "button" at bounding box center [542, 101] width 18 height 10
click at [558, 101] on button "button" at bounding box center [558, 101] width 10 height 10
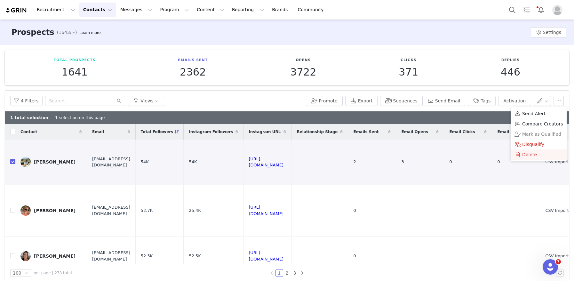
click at [523, 155] on span "Delete" at bounding box center [529, 154] width 15 height 7
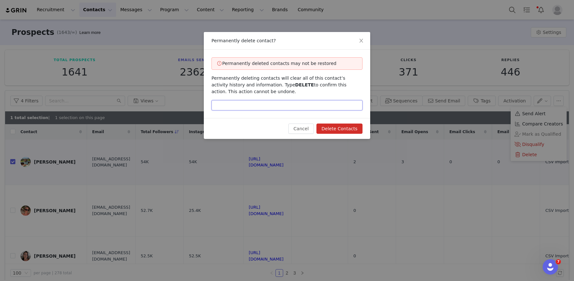
click at [268, 105] on input "text" at bounding box center [286, 105] width 151 height 10
click at [327, 125] on button "Delete Contacts" at bounding box center [339, 128] width 46 height 10
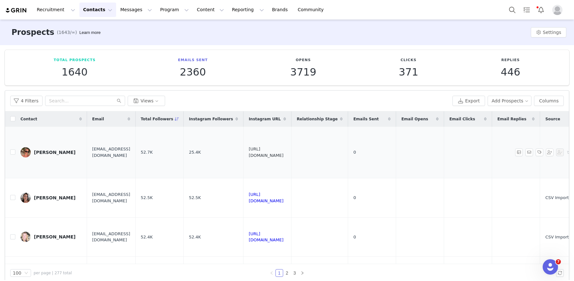
click at [282, 154] on link "[URL][DOMAIN_NAME]" at bounding box center [265, 151] width 35 height 11
click at [12, 150] on input "checkbox" at bounding box center [12, 151] width 5 height 5
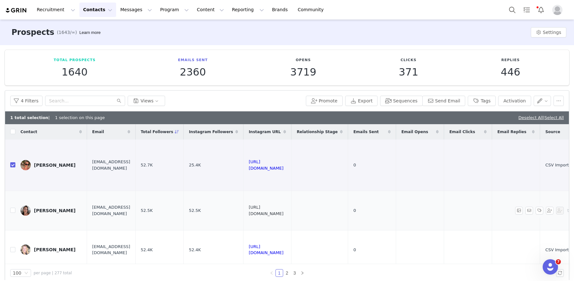
click at [283, 209] on link "[URL][DOMAIN_NAME]" at bounding box center [265, 210] width 35 height 11
click at [485, 98] on button "Tags" at bounding box center [481, 101] width 28 height 10
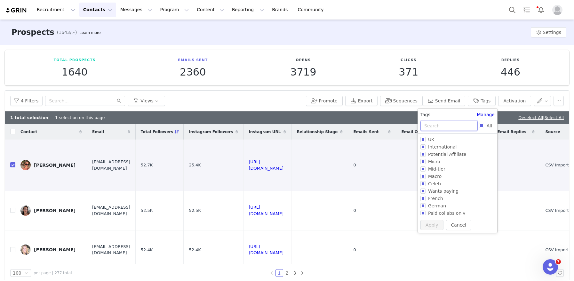
click at [438, 123] on input "text" at bounding box center [448, 126] width 57 height 10
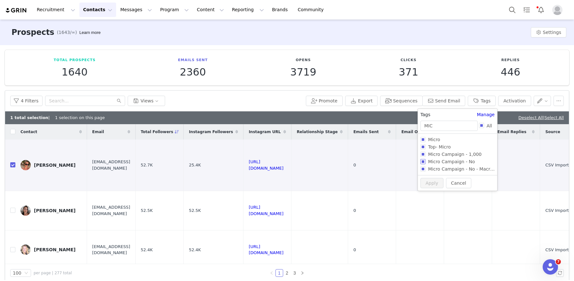
click at [421, 159] on input "Micro Campaign - No" at bounding box center [422, 161] width 5 height 5
click at [424, 196] on button "Apply" at bounding box center [431, 194] width 23 height 10
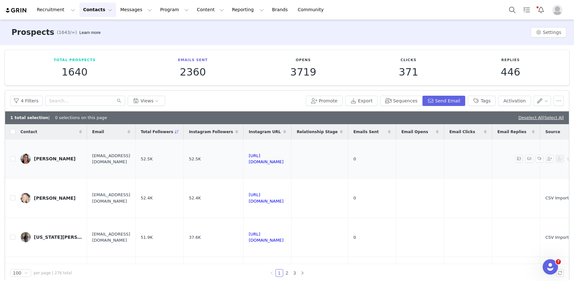
click at [519, 116] on link "Deselect All" at bounding box center [530, 117] width 25 height 5
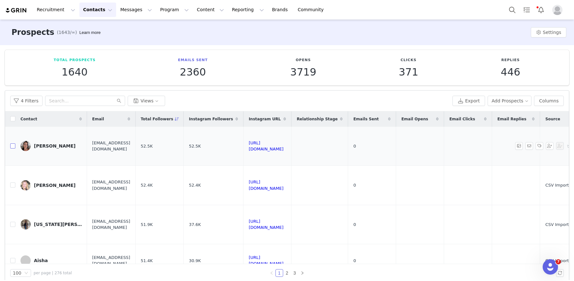
click at [12, 145] on input "checkbox" at bounding box center [12, 145] width 5 height 5
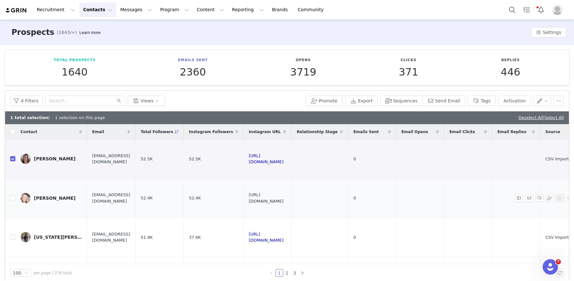
click at [283, 195] on link "[URL][DOMAIN_NAME]" at bounding box center [265, 197] width 35 height 11
click at [283, 237] on link "[URL][DOMAIN_NAME]" at bounding box center [265, 236] width 35 height 11
click at [11, 238] on input "checkbox" at bounding box center [12, 236] width 5 height 5
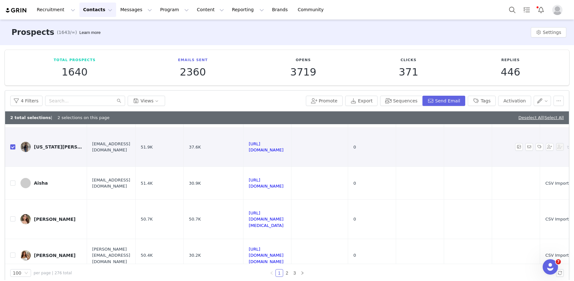
scroll to position [94, 0]
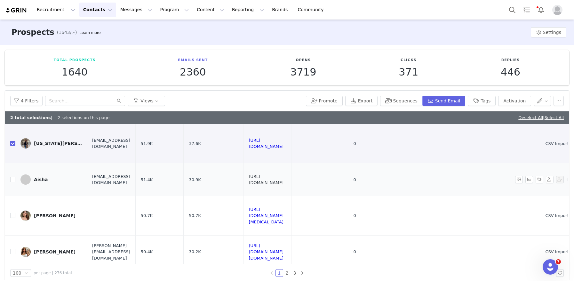
click at [283, 181] on link "[URL][DOMAIN_NAME]" at bounding box center [265, 179] width 35 height 11
click at [13, 216] on input "checkbox" at bounding box center [12, 215] width 5 height 5
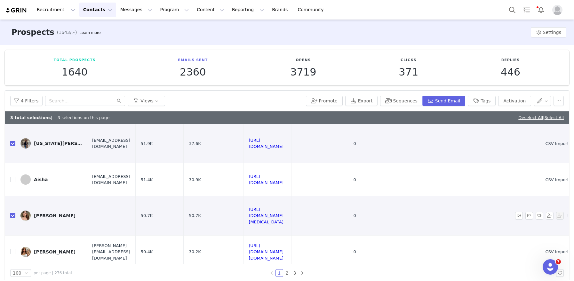
click at [11, 216] on input "checkbox" at bounding box center [12, 215] width 5 height 5
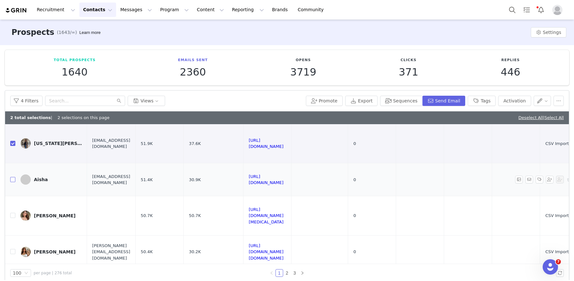
click at [12, 179] on input "checkbox" at bounding box center [12, 179] width 5 height 5
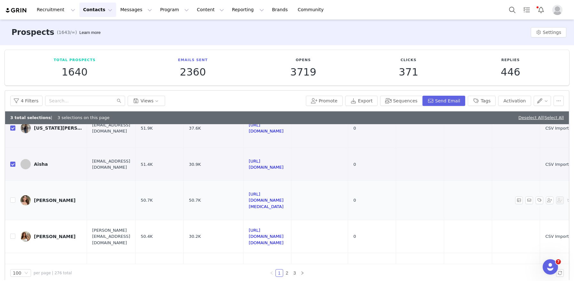
scroll to position [110, 0]
click at [283, 198] on link "[URL][DOMAIN_NAME][MEDICAL_DATA]" at bounding box center [265, 198] width 35 height 17
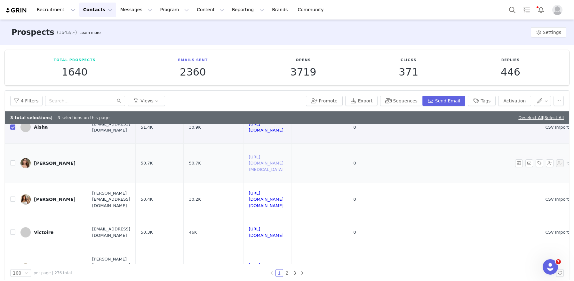
scroll to position [150, 0]
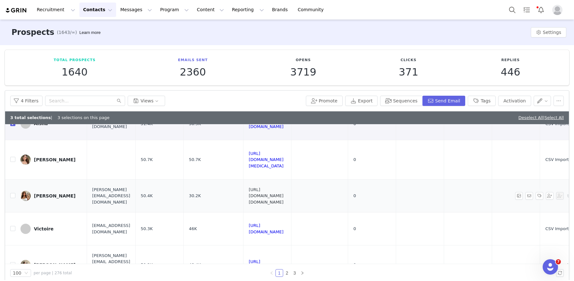
click at [283, 196] on link "[URL][DOMAIN_NAME][DOMAIN_NAME]" at bounding box center [265, 195] width 35 height 17
click at [13, 195] on input "checkbox" at bounding box center [12, 195] width 5 height 5
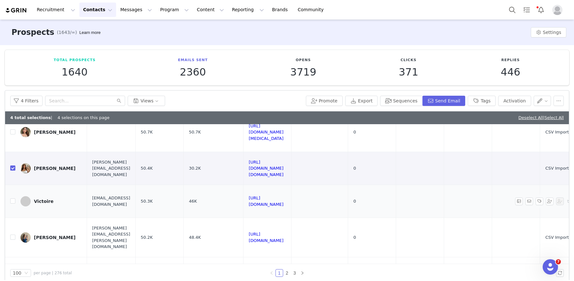
scroll to position [185, 0]
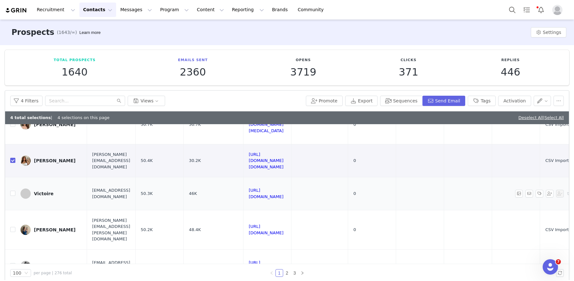
click at [291, 196] on td "[URL][DOMAIN_NAME]" at bounding box center [267, 193] width 48 height 33
click at [283, 195] on link "[URL][DOMAIN_NAME]" at bounding box center [265, 193] width 35 height 11
click at [12, 193] on input "checkbox" at bounding box center [12, 193] width 5 height 5
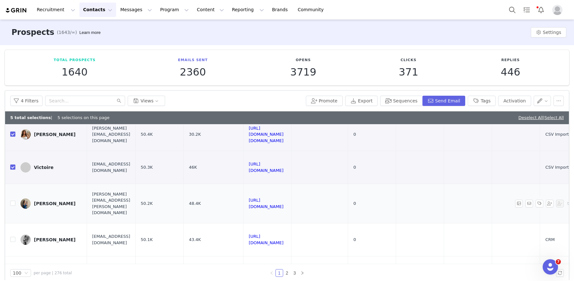
scroll to position [219, 0]
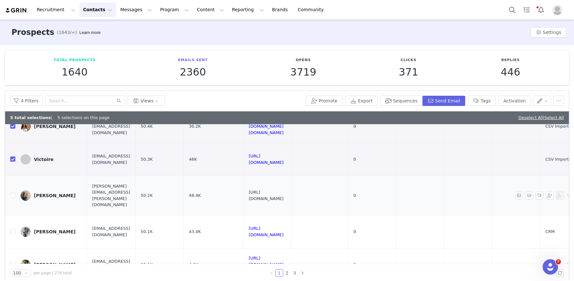
click at [283, 194] on link "[URL][DOMAIN_NAME]" at bounding box center [265, 195] width 35 height 11
click at [283, 229] on link "[URL][DOMAIN_NAME]" at bounding box center [265, 231] width 35 height 11
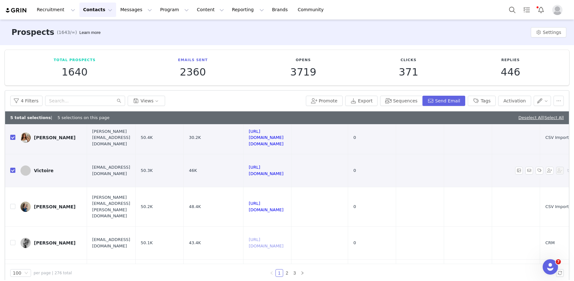
scroll to position [205, 0]
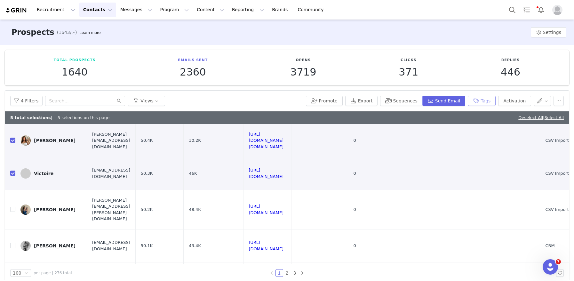
click at [487, 99] on button "Tags" at bounding box center [481, 101] width 28 height 10
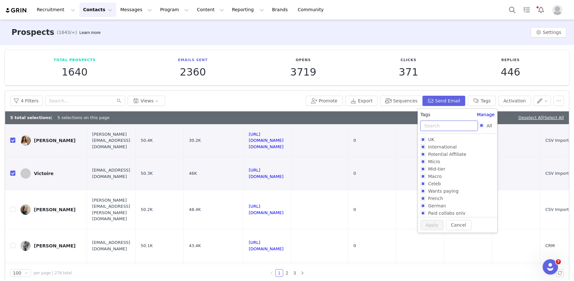
click at [440, 125] on input "text" at bounding box center [448, 126] width 57 height 10
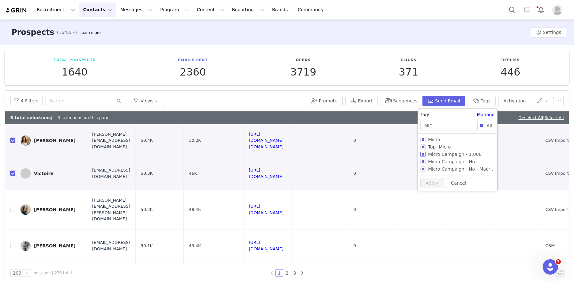
click at [422, 154] on input "Micro Campaign - 1,000" at bounding box center [422, 154] width 5 height 5
click at [433, 195] on button "Apply" at bounding box center [431, 194] width 23 height 10
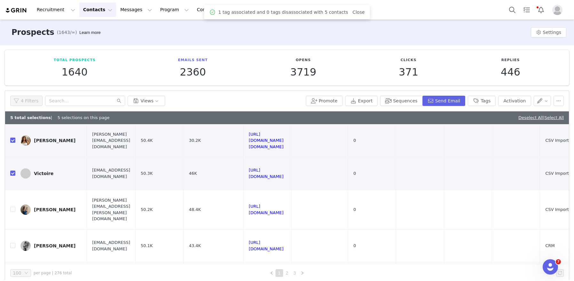
scroll to position [0, 0]
